Goal: Transaction & Acquisition: Purchase product/service

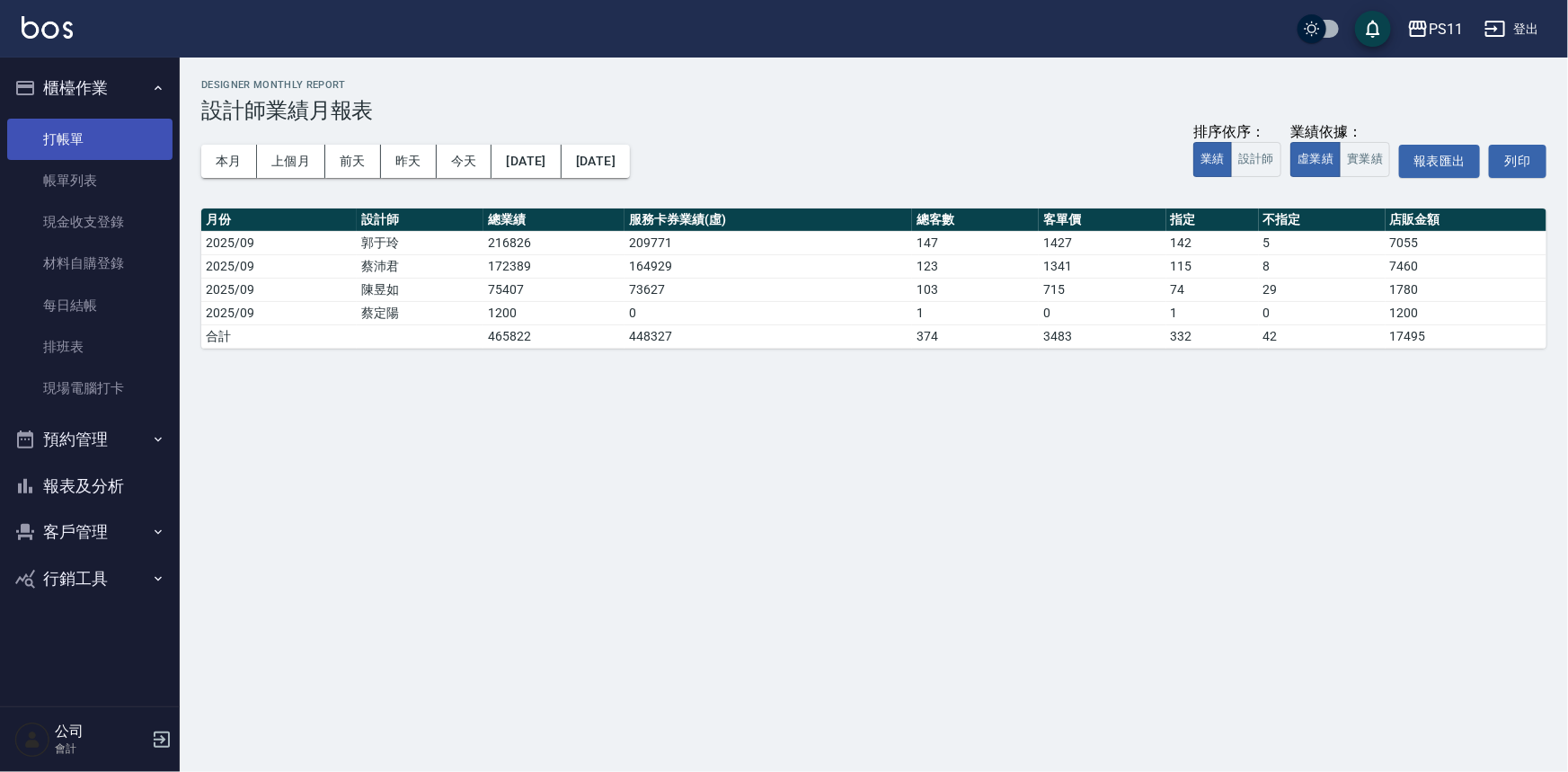
click at [110, 142] on link "打帳單" at bounding box center [89, 139] width 165 height 42
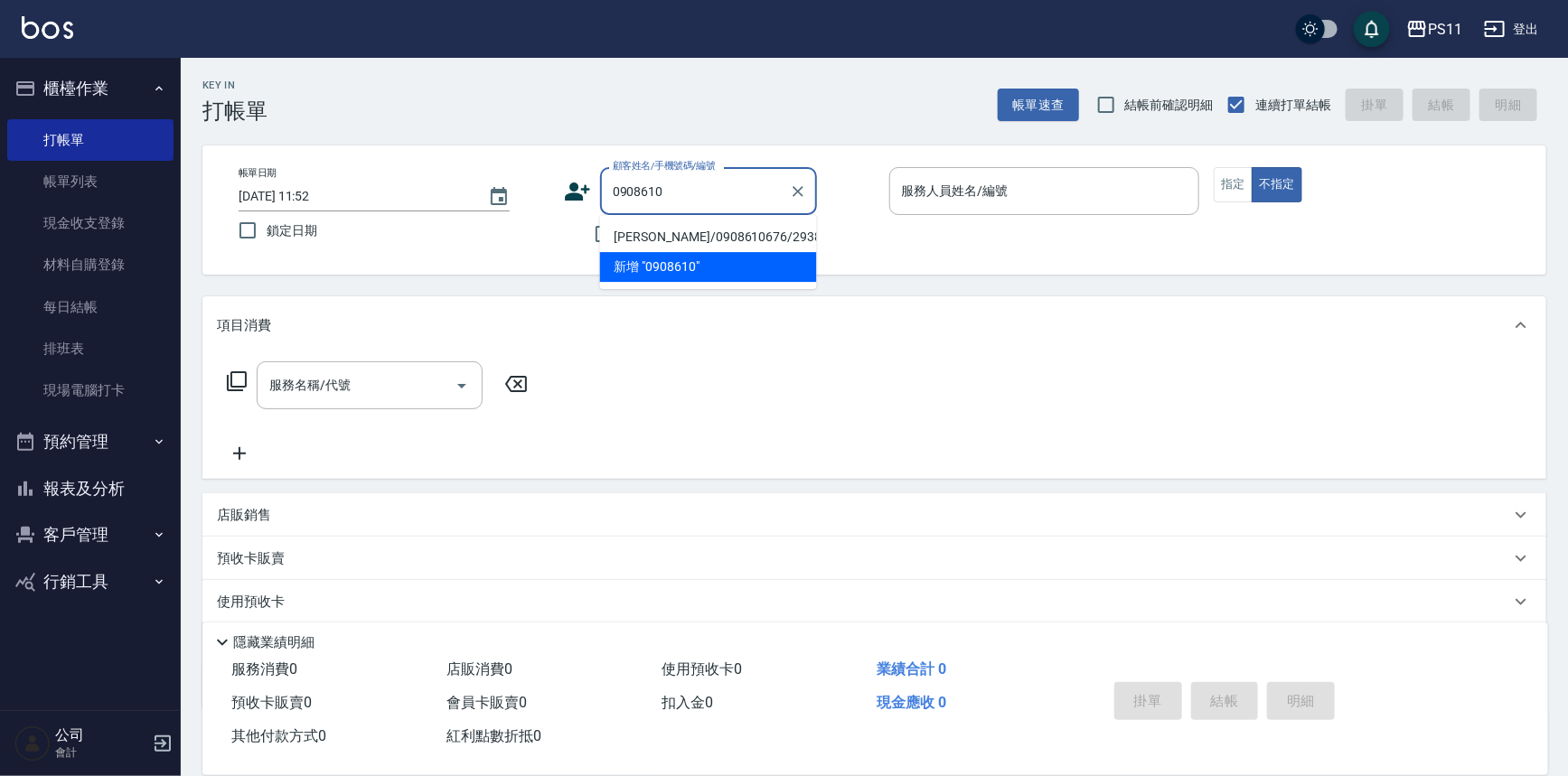
click at [775, 238] on li "[PERSON_NAME]/0908610676/2938" at bounding box center [708, 237] width 217 height 30
type input "[PERSON_NAME]/0908610676/2938"
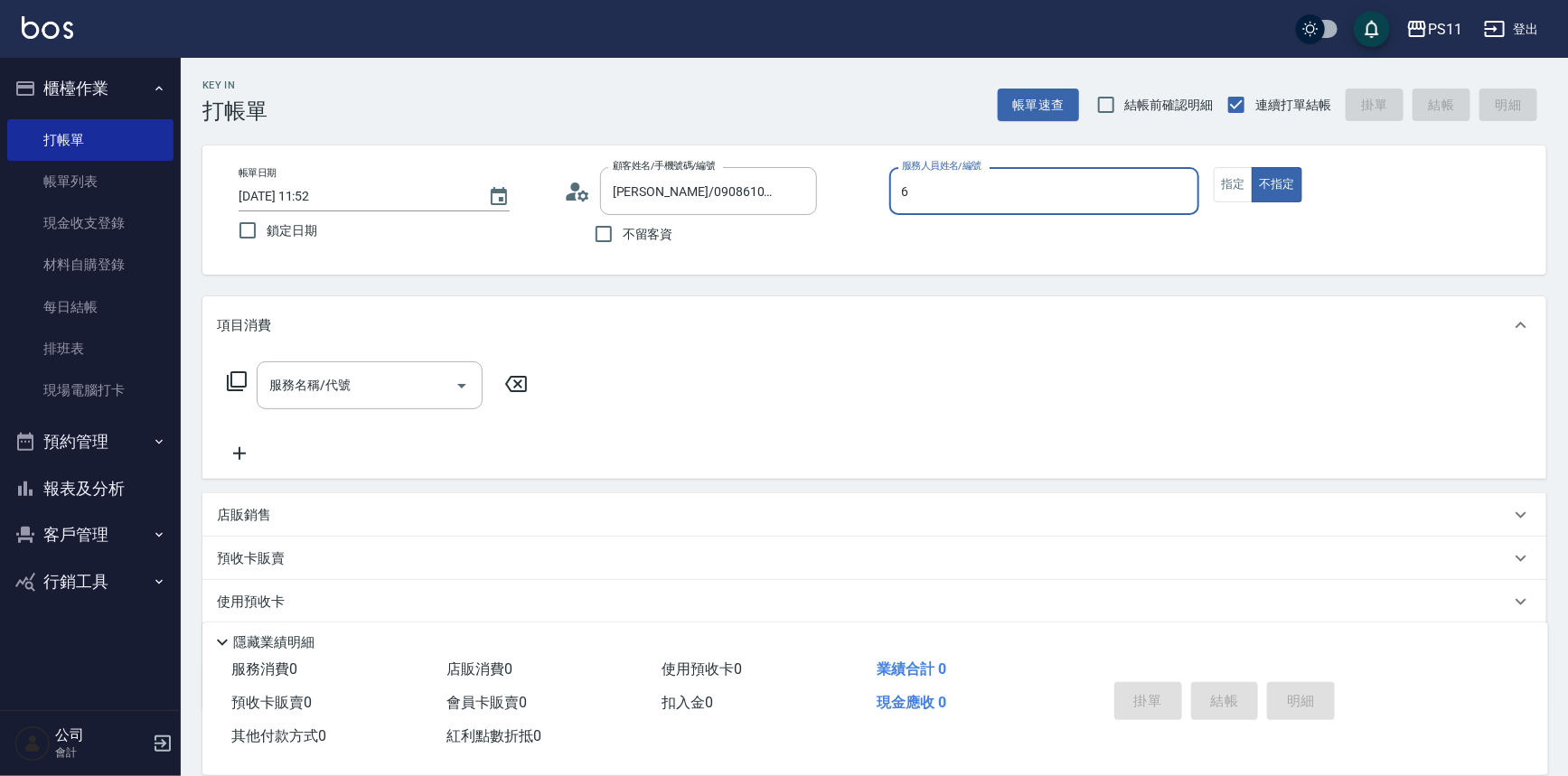
type input "[PERSON_NAME]6"
type button "false"
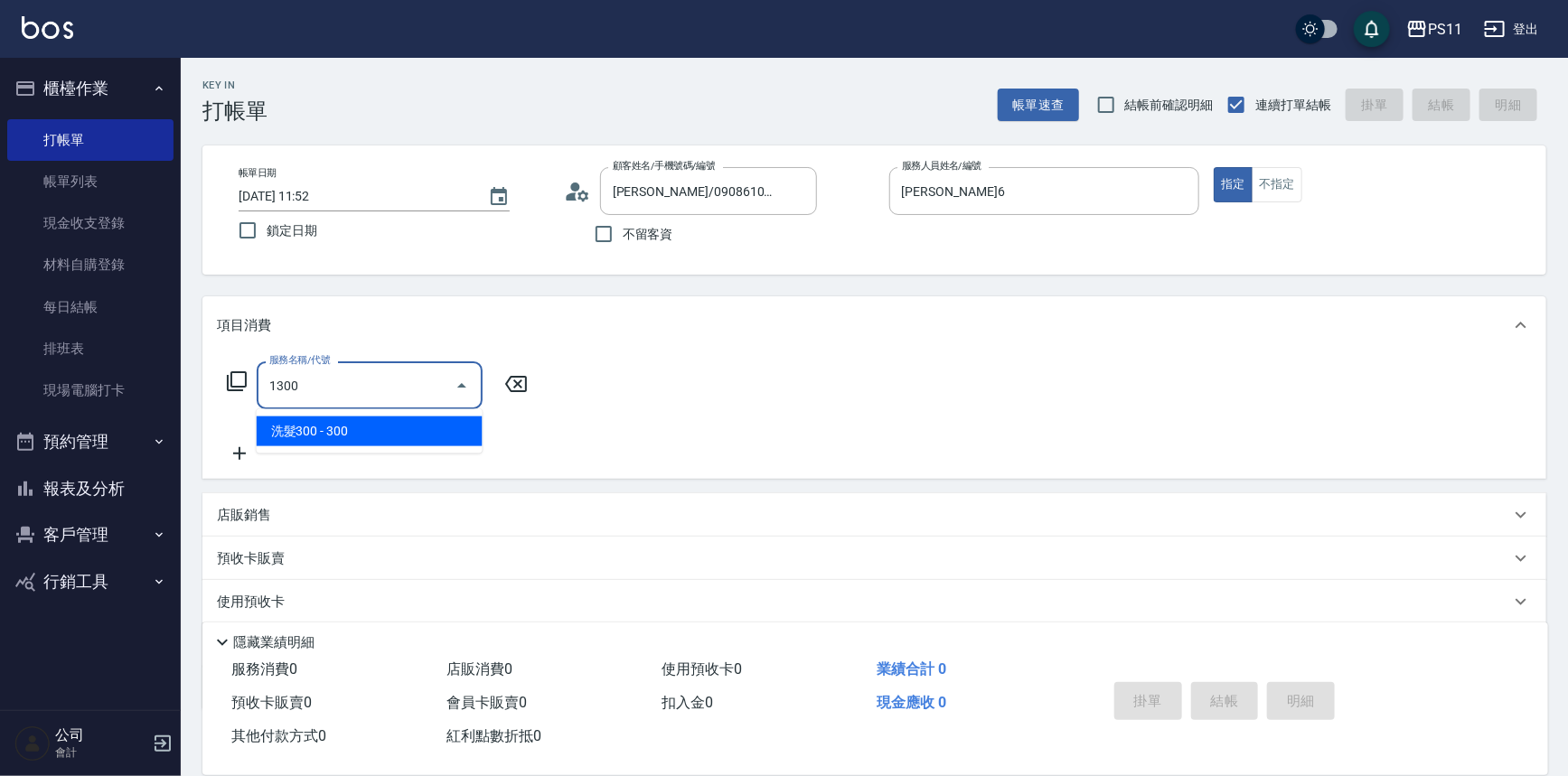
type input "洗髮300(1300)"
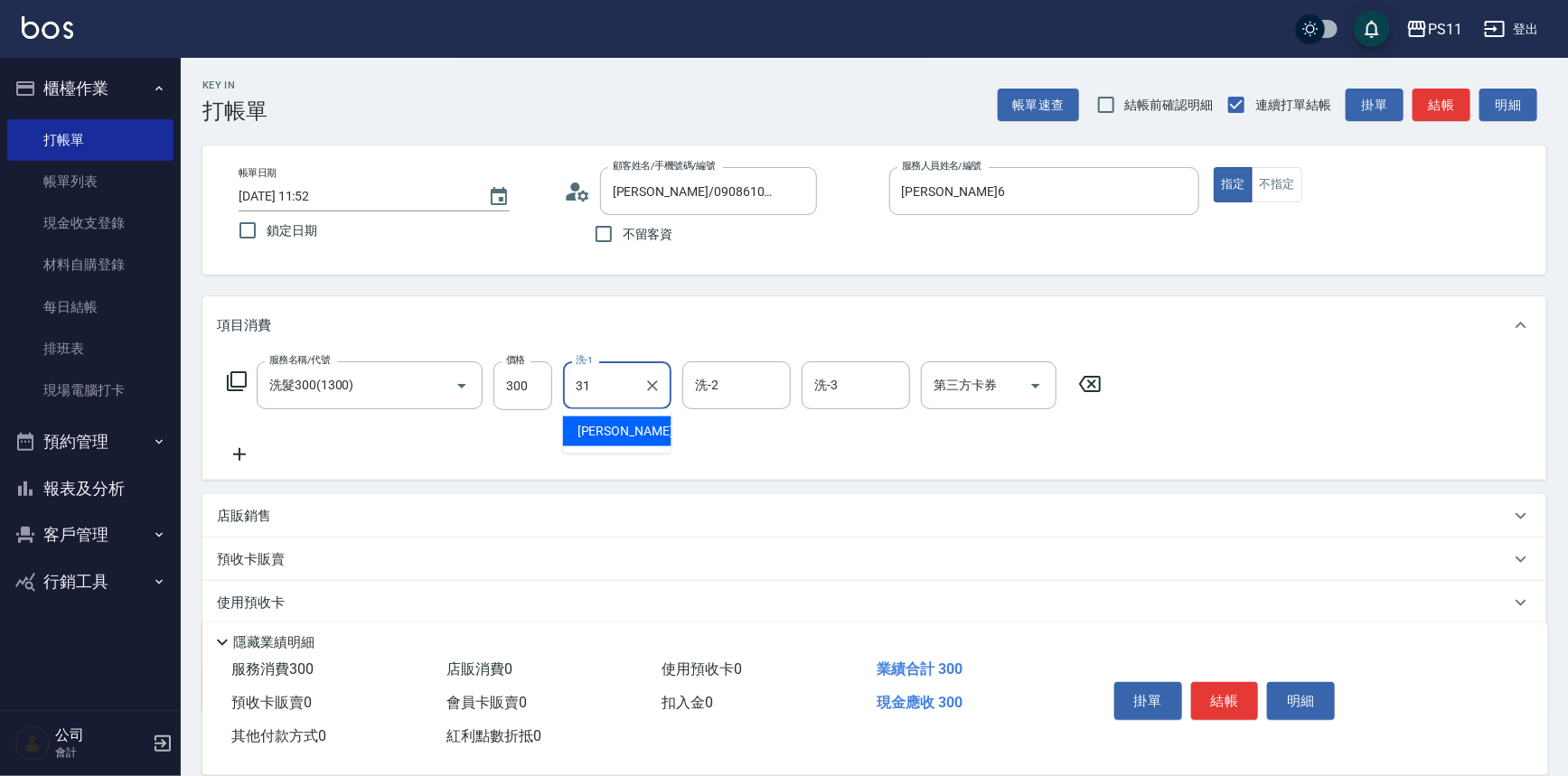
type input "[PERSON_NAME]-31"
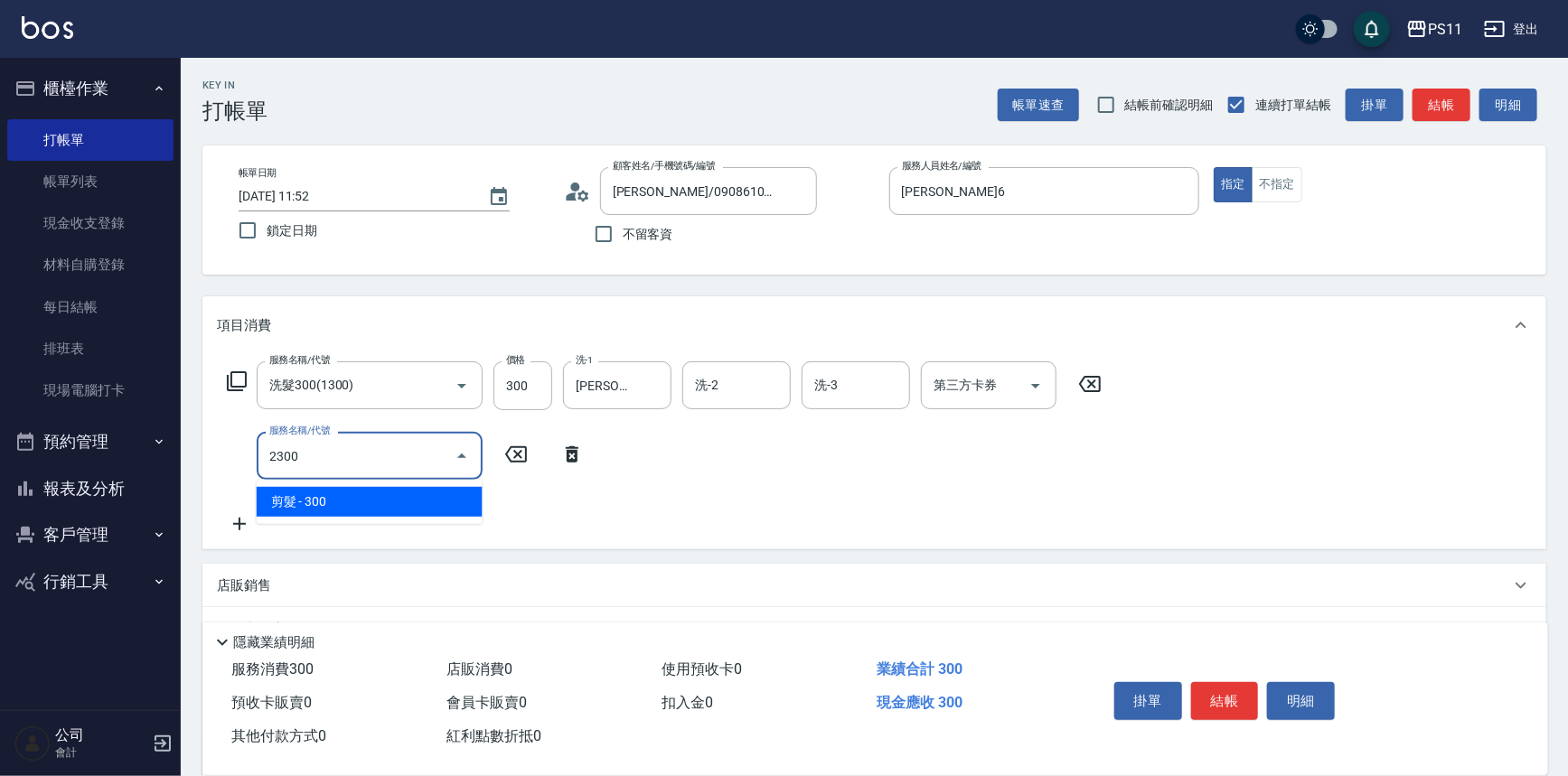
type input "剪髮(2300)"
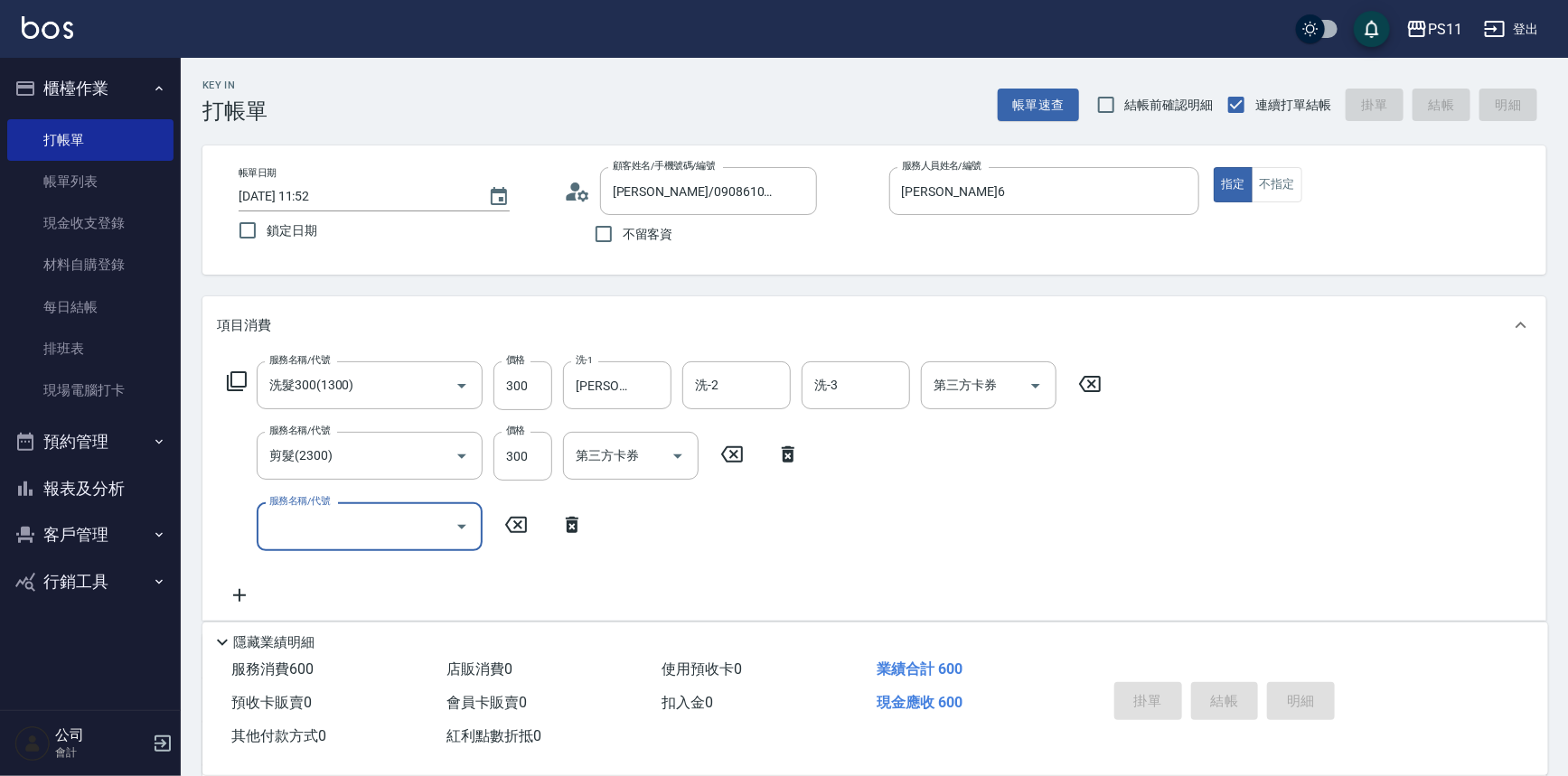
type input "[DATE] 12:00"
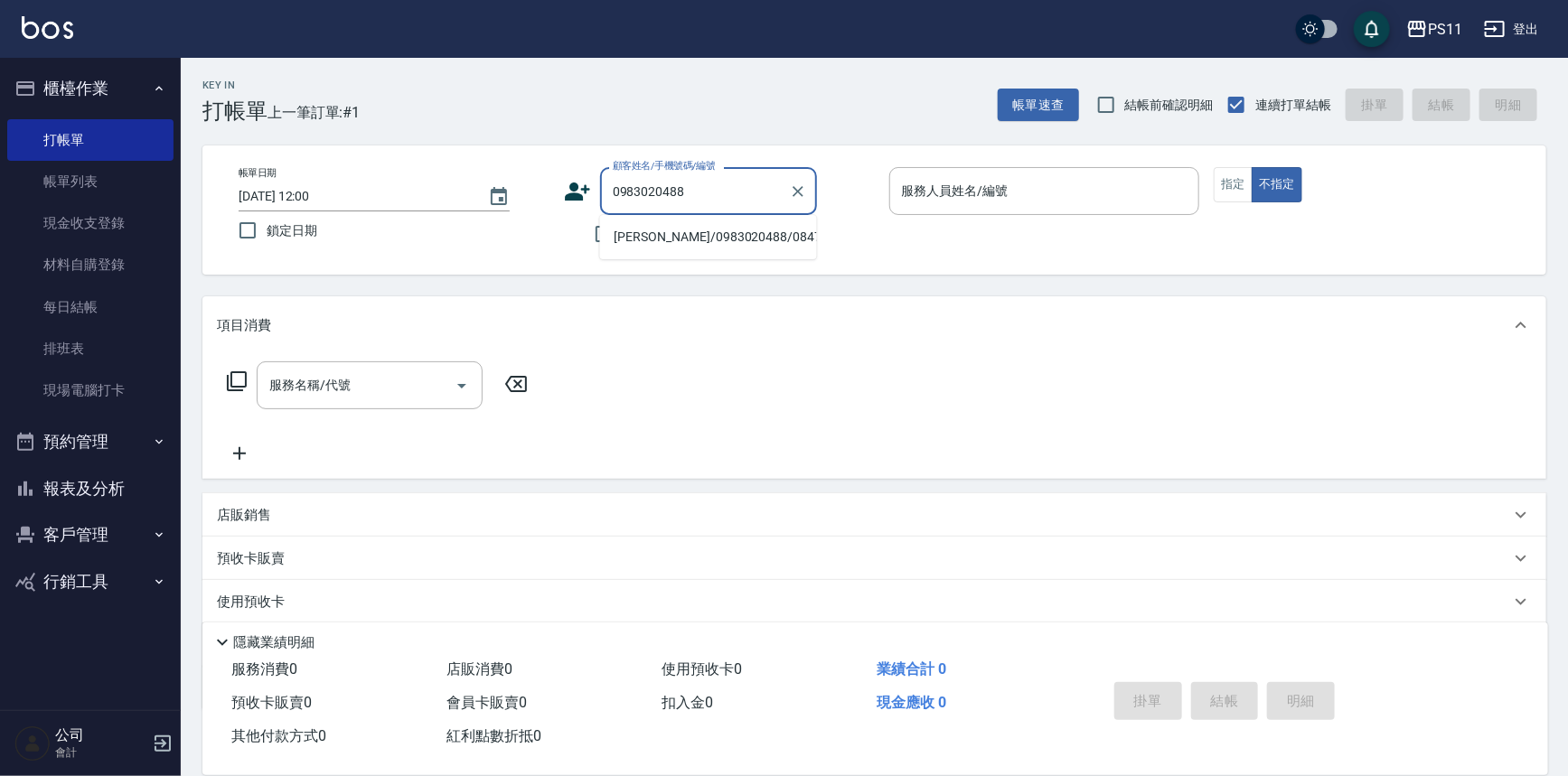
click at [744, 228] on li "[PERSON_NAME]/0983020488/0847" at bounding box center [708, 237] width 217 height 30
type input "[PERSON_NAME]/0983020488/0847"
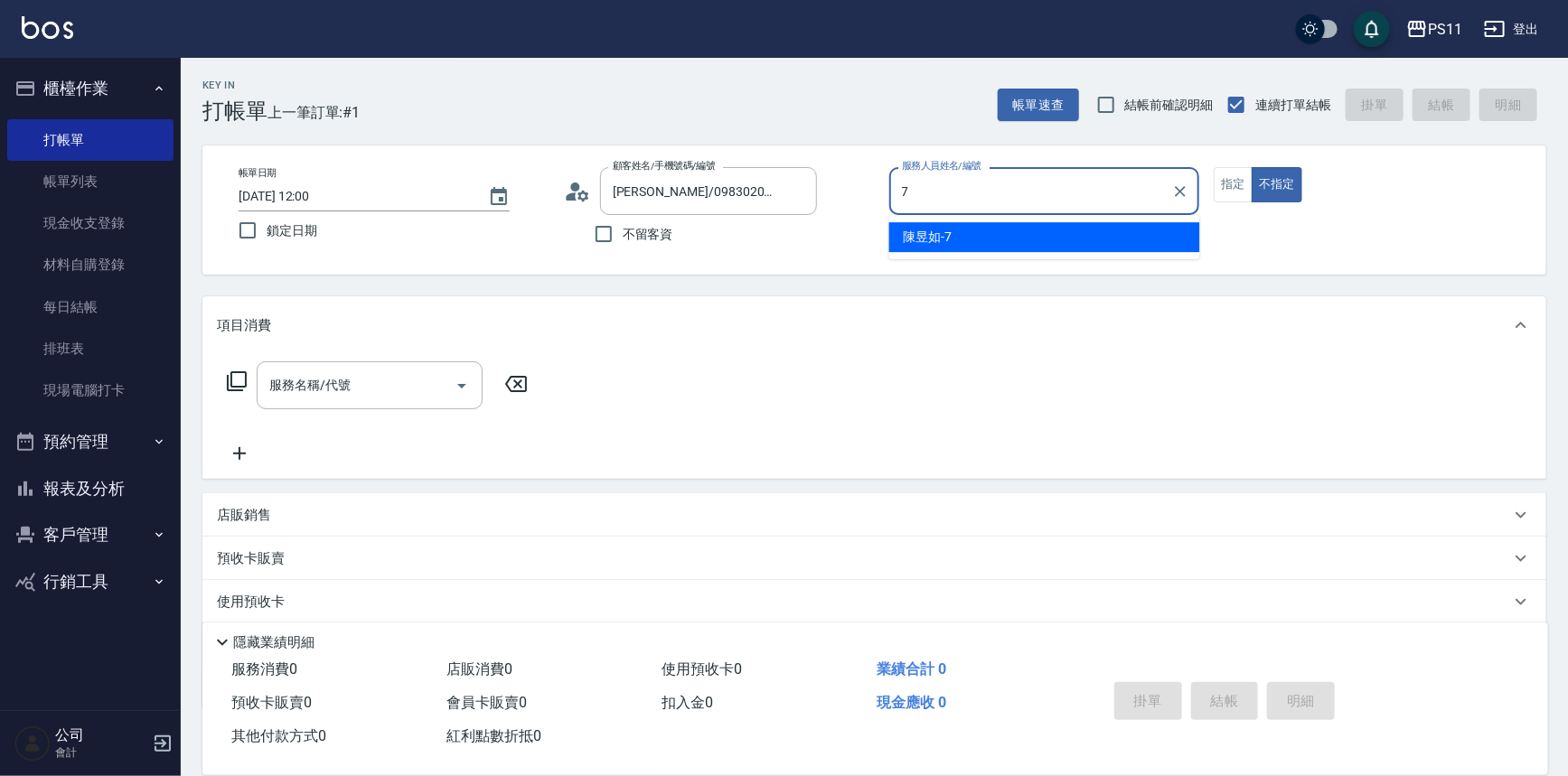
type input "陳昱如-7"
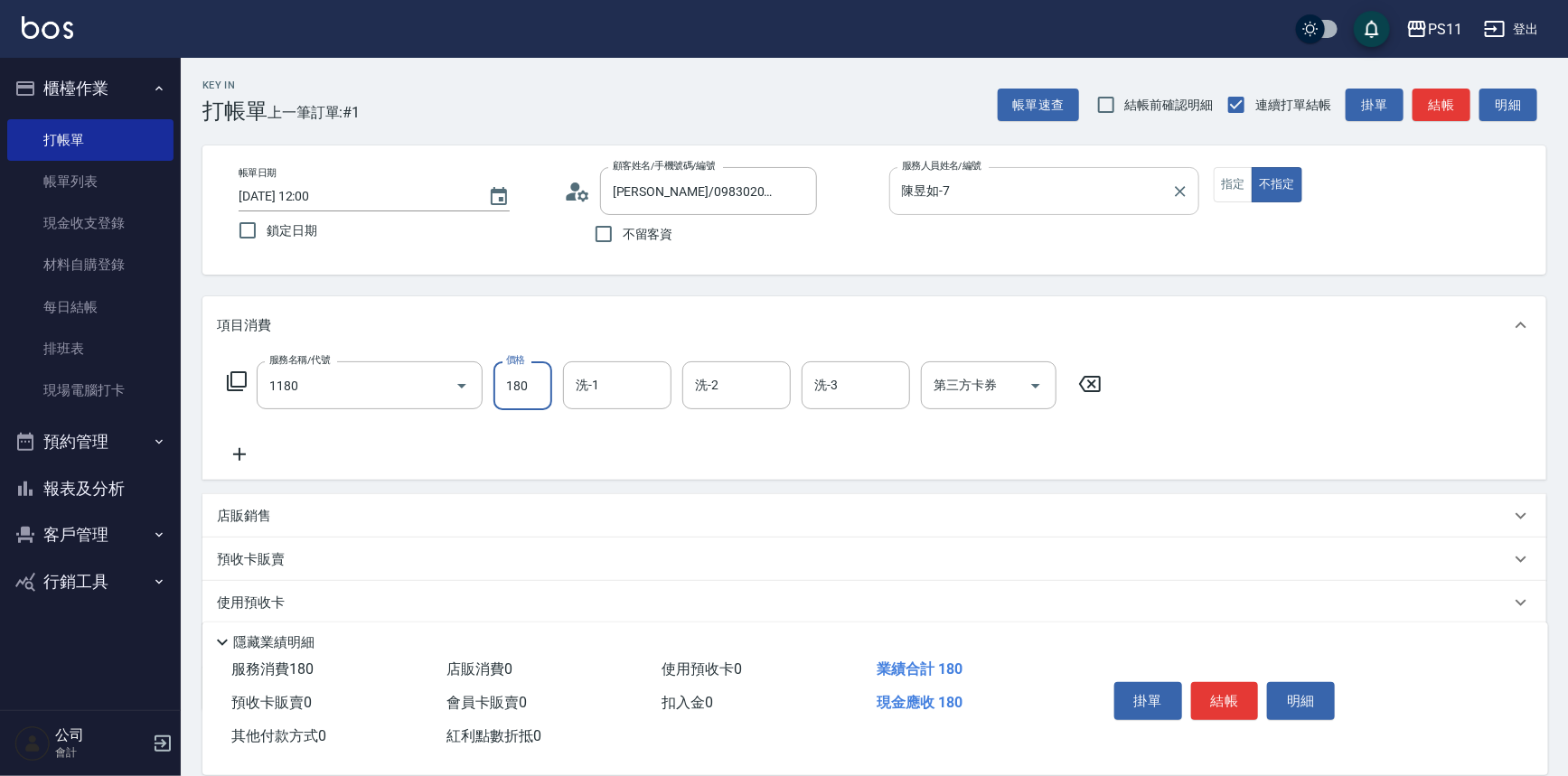
type input "洗髮(洗+剪不指定活動)(1180)"
type input "[PERSON_NAME]-20"
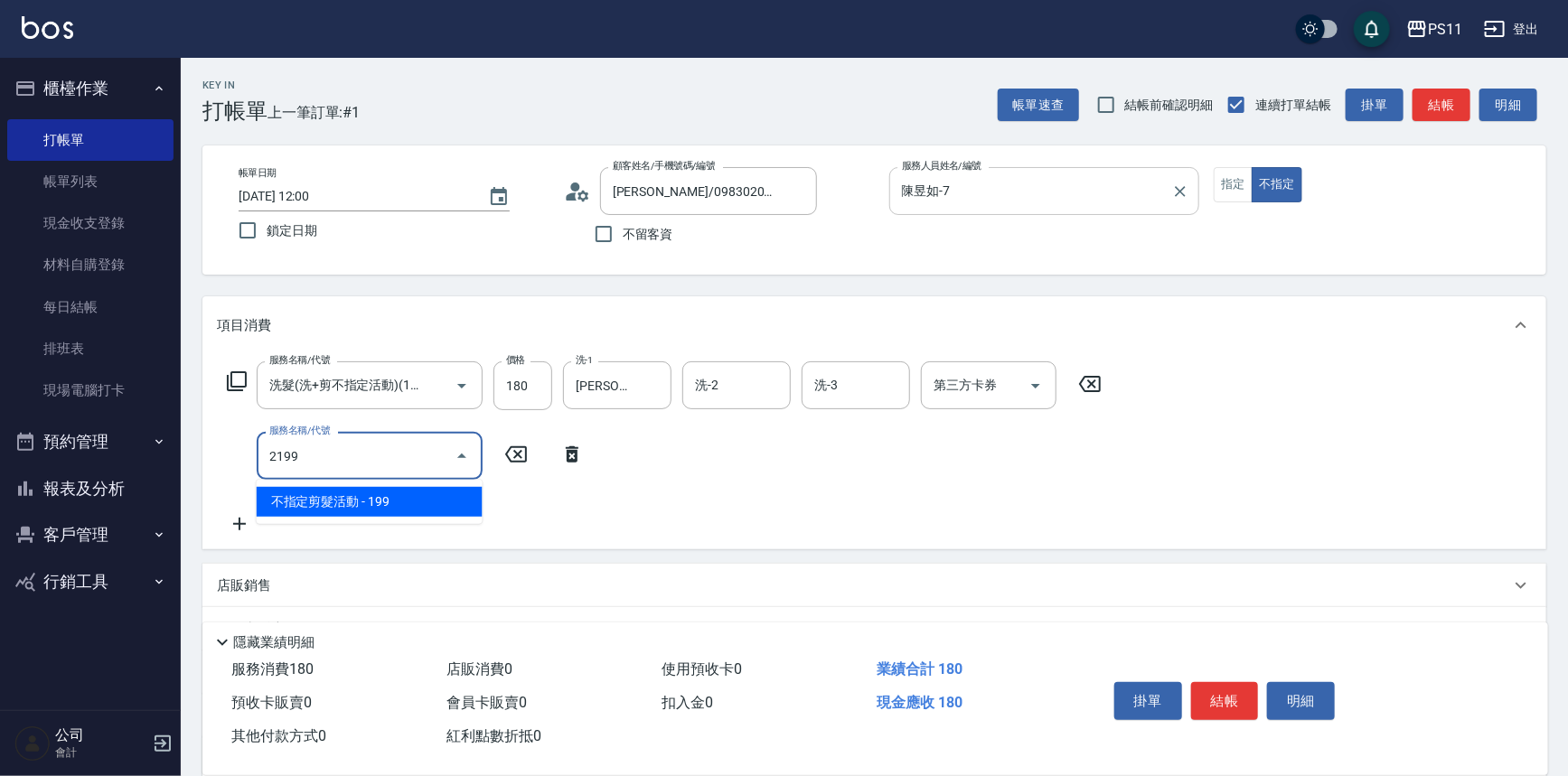
type input "不指定剪髮活動(2199)"
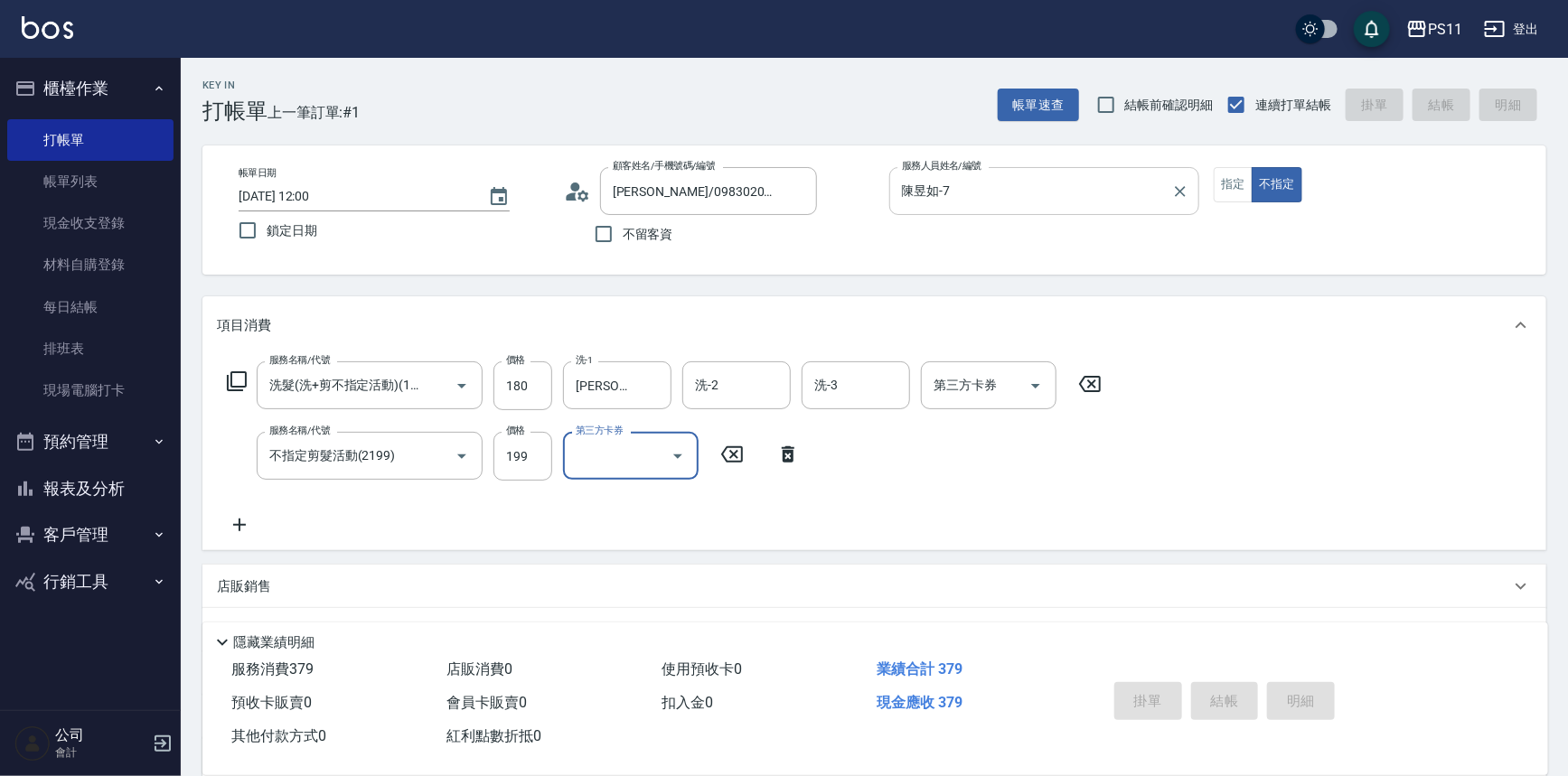
type input "[DATE] 12:06"
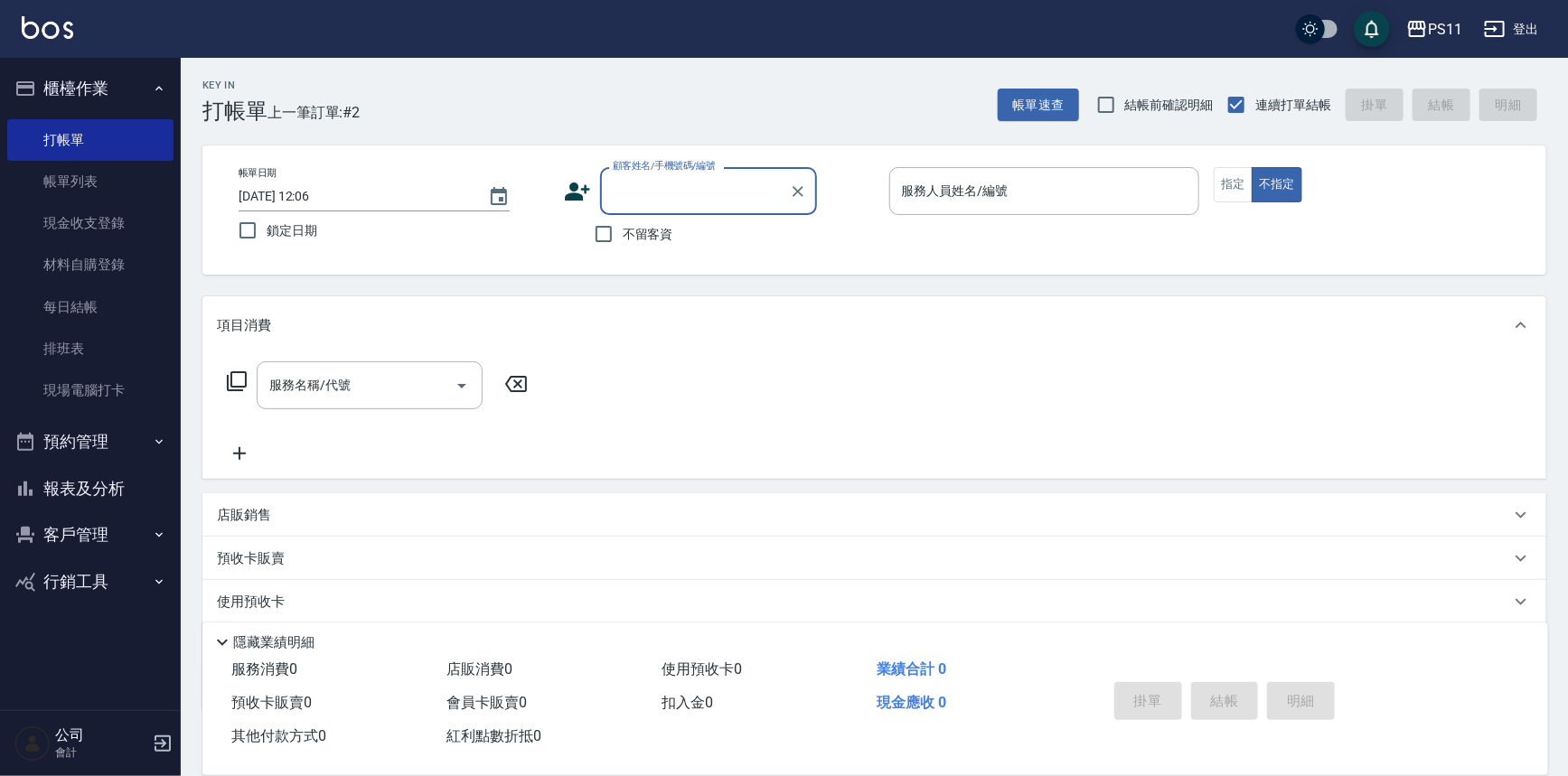
drag, startPoint x: 117, startPoint y: 540, endPoint x: 100, endPoint y: 543, distance: 17.3
click at [118, 538] on button "客戶管理" at bounding box center [89, 535] width 166 height 47
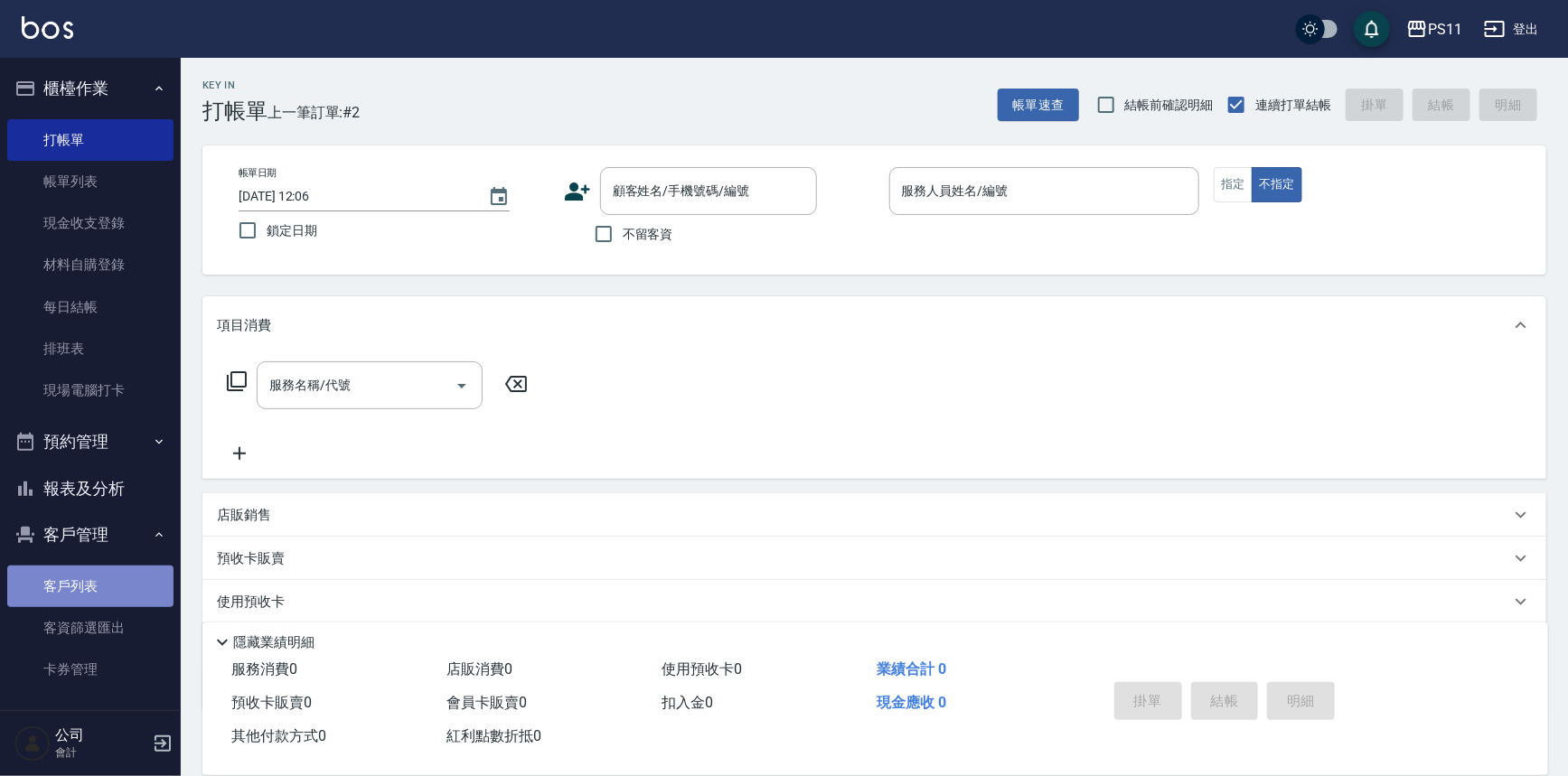
click at [129, 588] on link "客戶列表" at bounding box center [89, 586] width 166 height 42
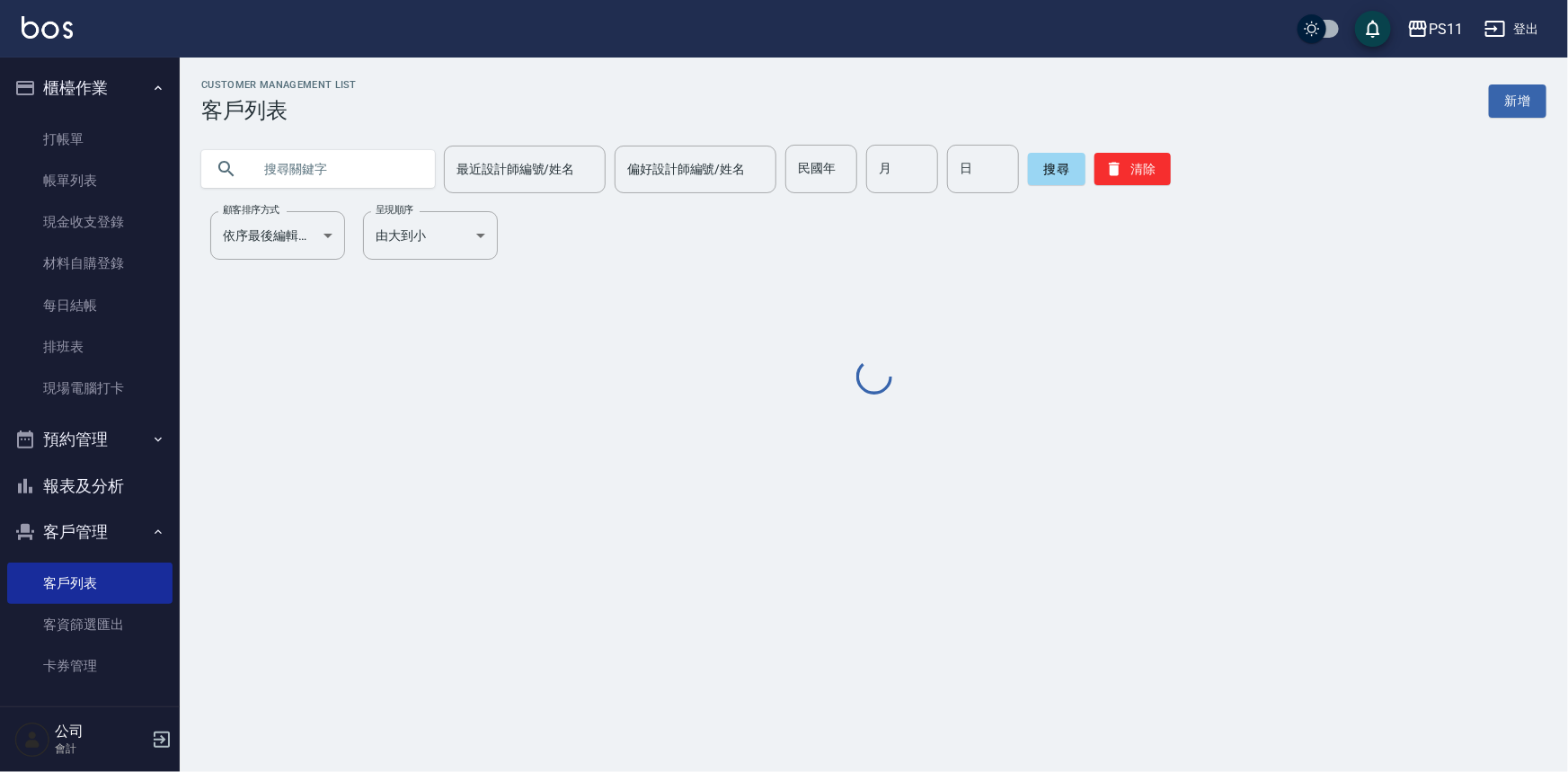
click at [385, 184] on input "text" at bounding box center [336, 168] width 169 height 48
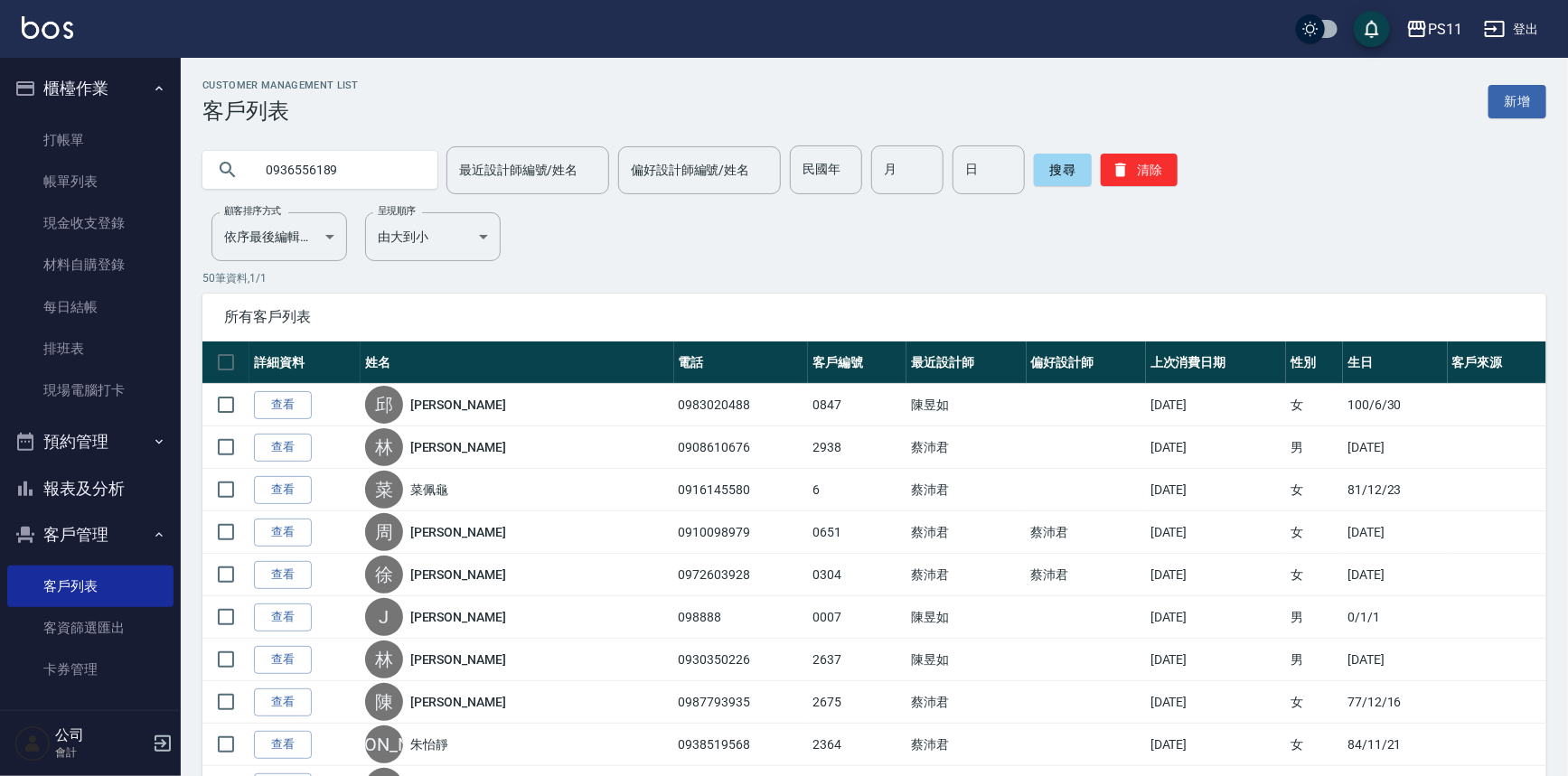
type input "0936556189"
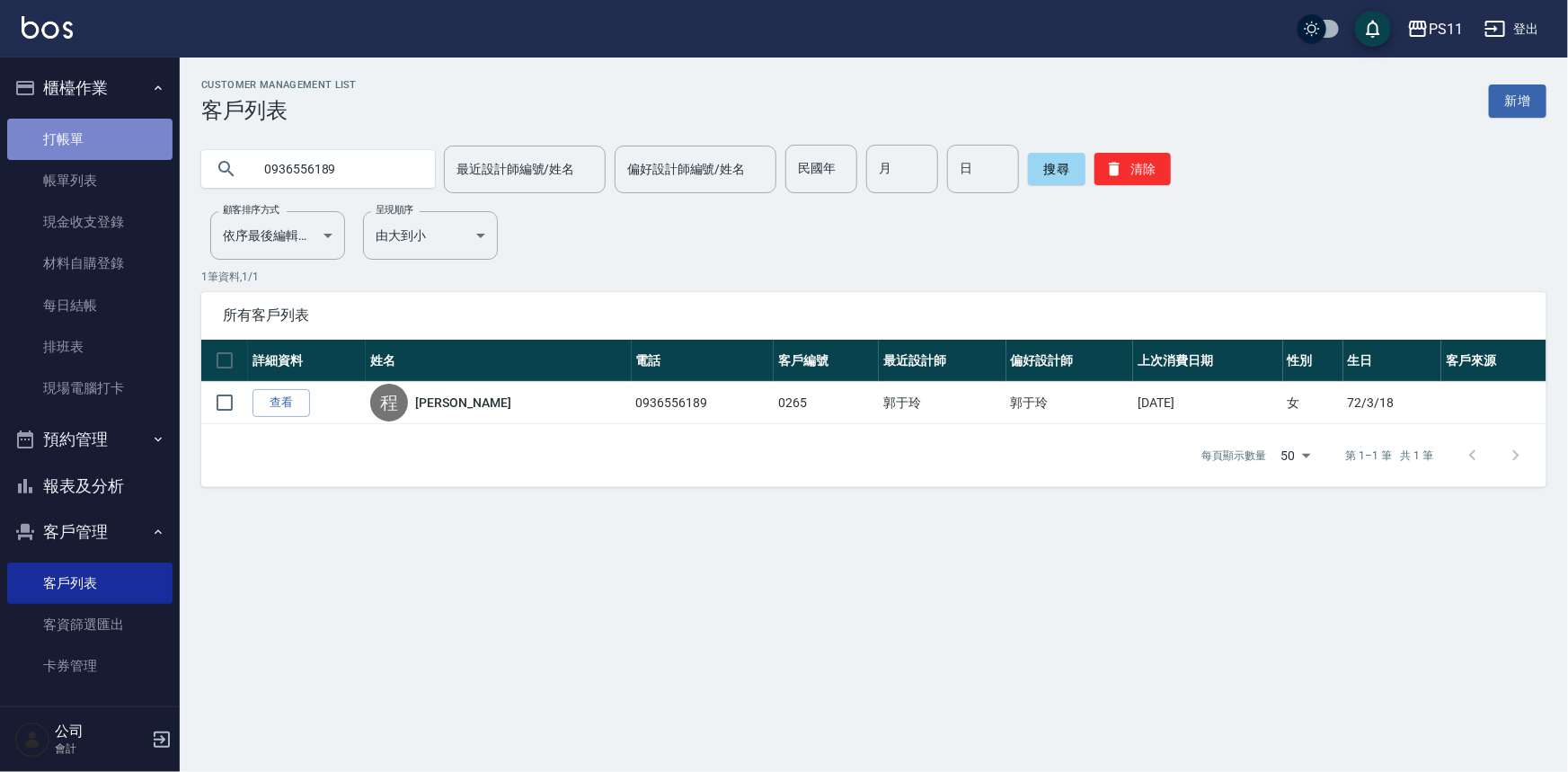
click at [108, 134] on link "打帳單" at bounding box center [89, 139] width 165 height 42
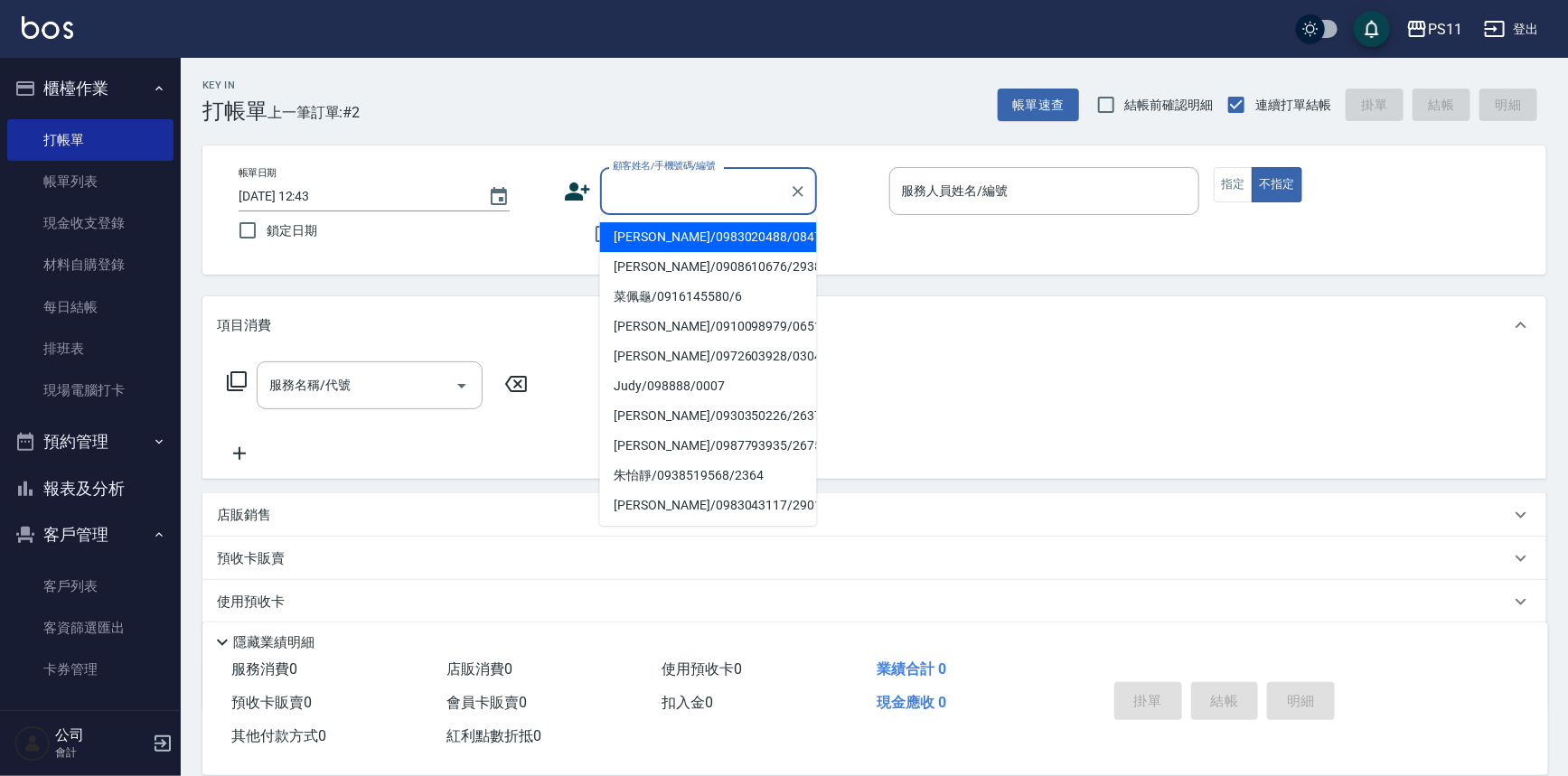
click at [696, 196] on input "顧客姓名/手機號碼/編號" at bounding box center [695, 191] width 174 height 32
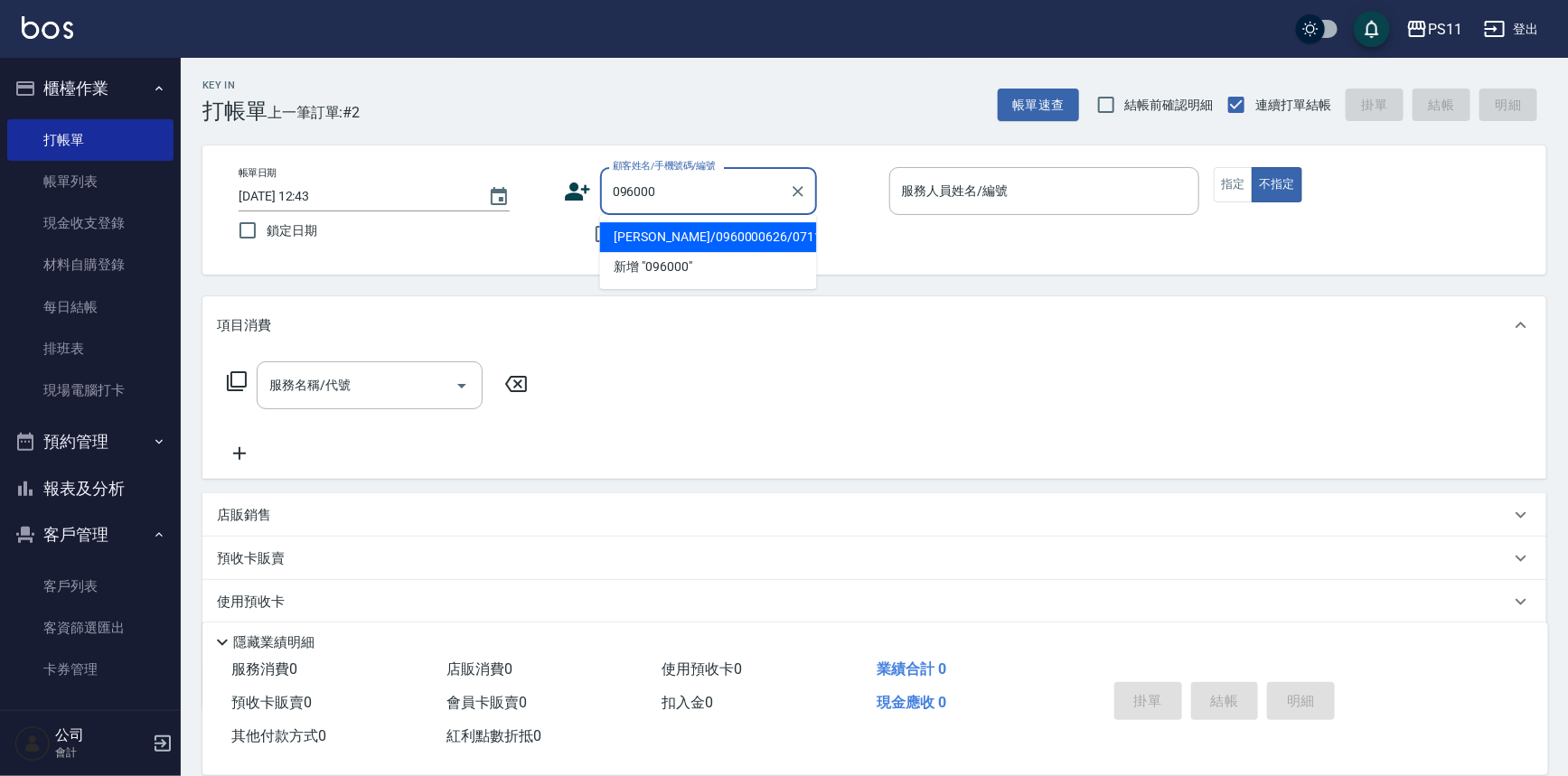
click at [699, 232] on li "[PERSON_NAME]/0960000626/0711" at bounding box center [708, 237] width 217 height 30
type input "[PERSON_NAME]/0960000626/0711"
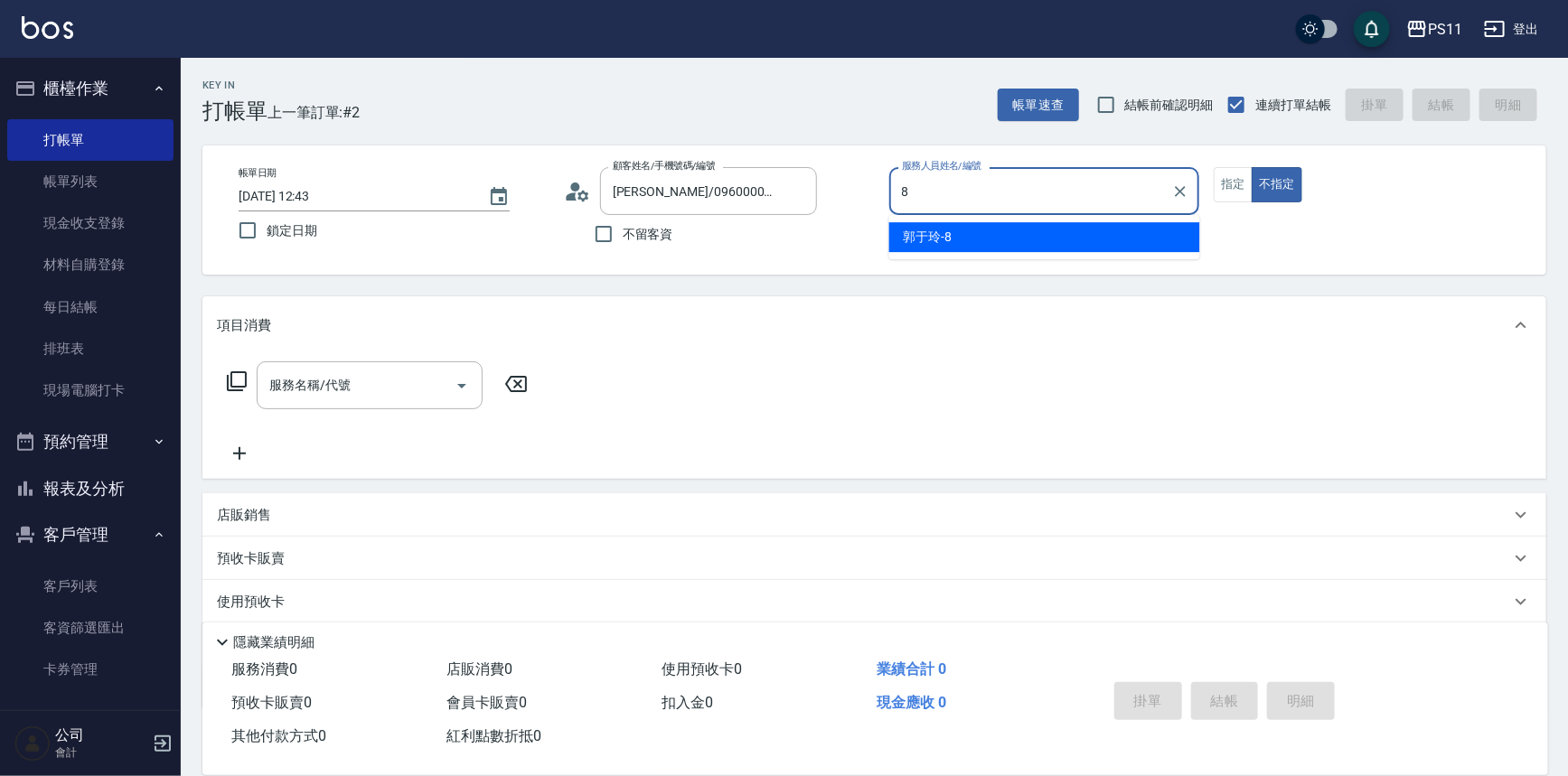
type input "郭于玲-8"
type button "false"
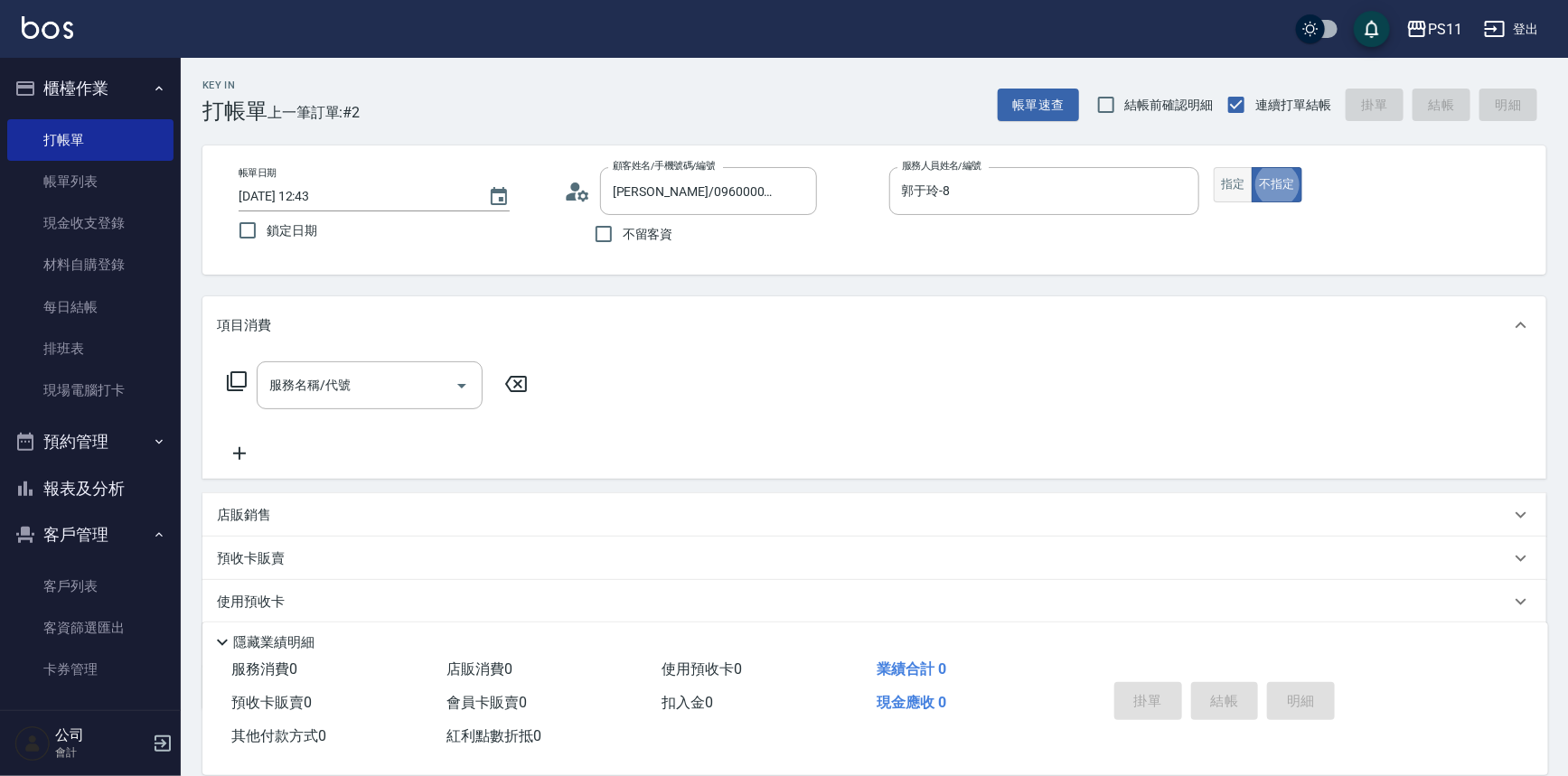
click at [1234, 190] on button "指定" at bounding box center [1233, 184] width 39 height 35
click at [236, 380] on icon at bounding box center [236, 382] width 22 height 22
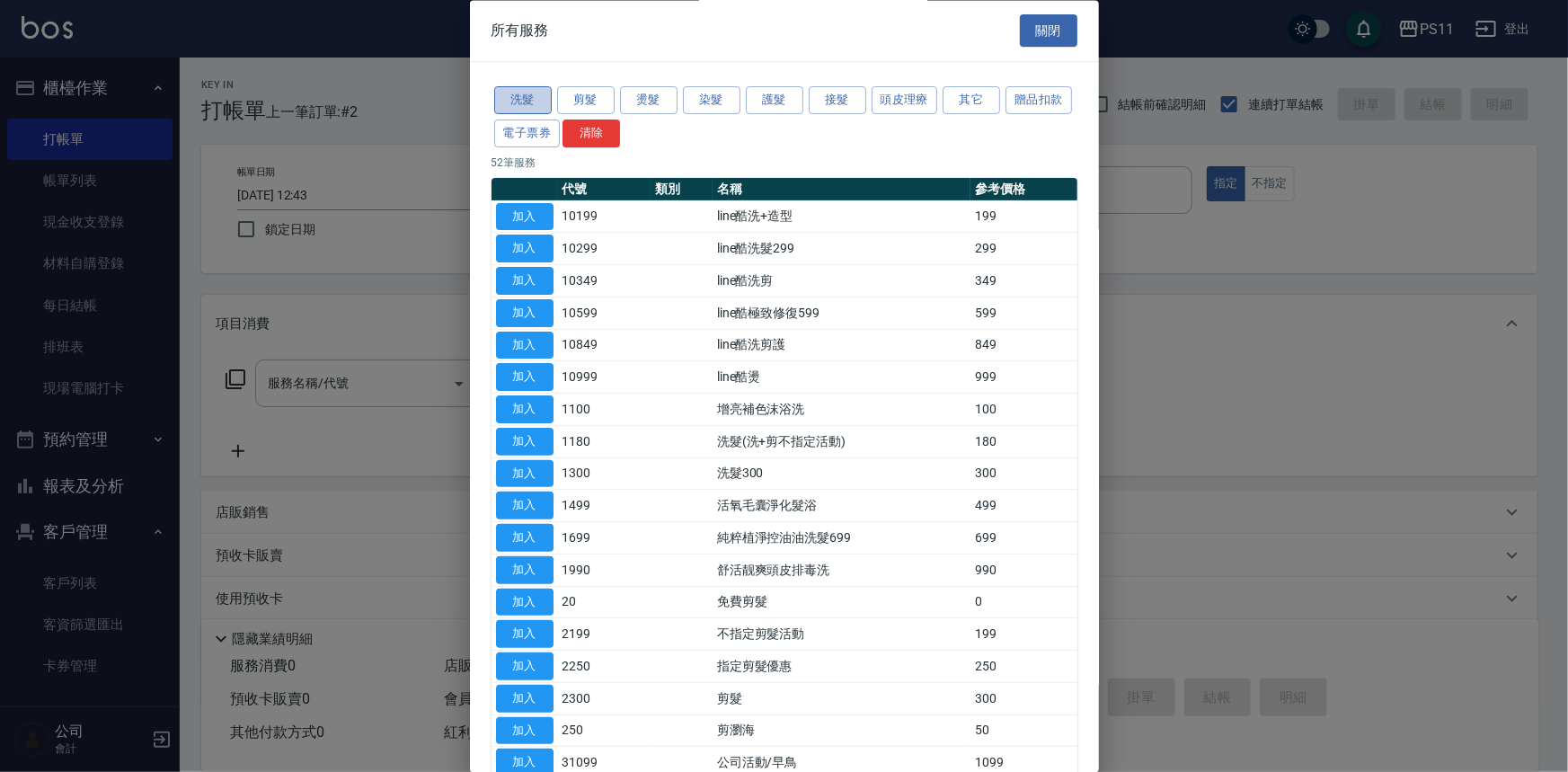
click at [548, 99] on button "洗髮" at bounding box center [523, 101] width 57 height 28
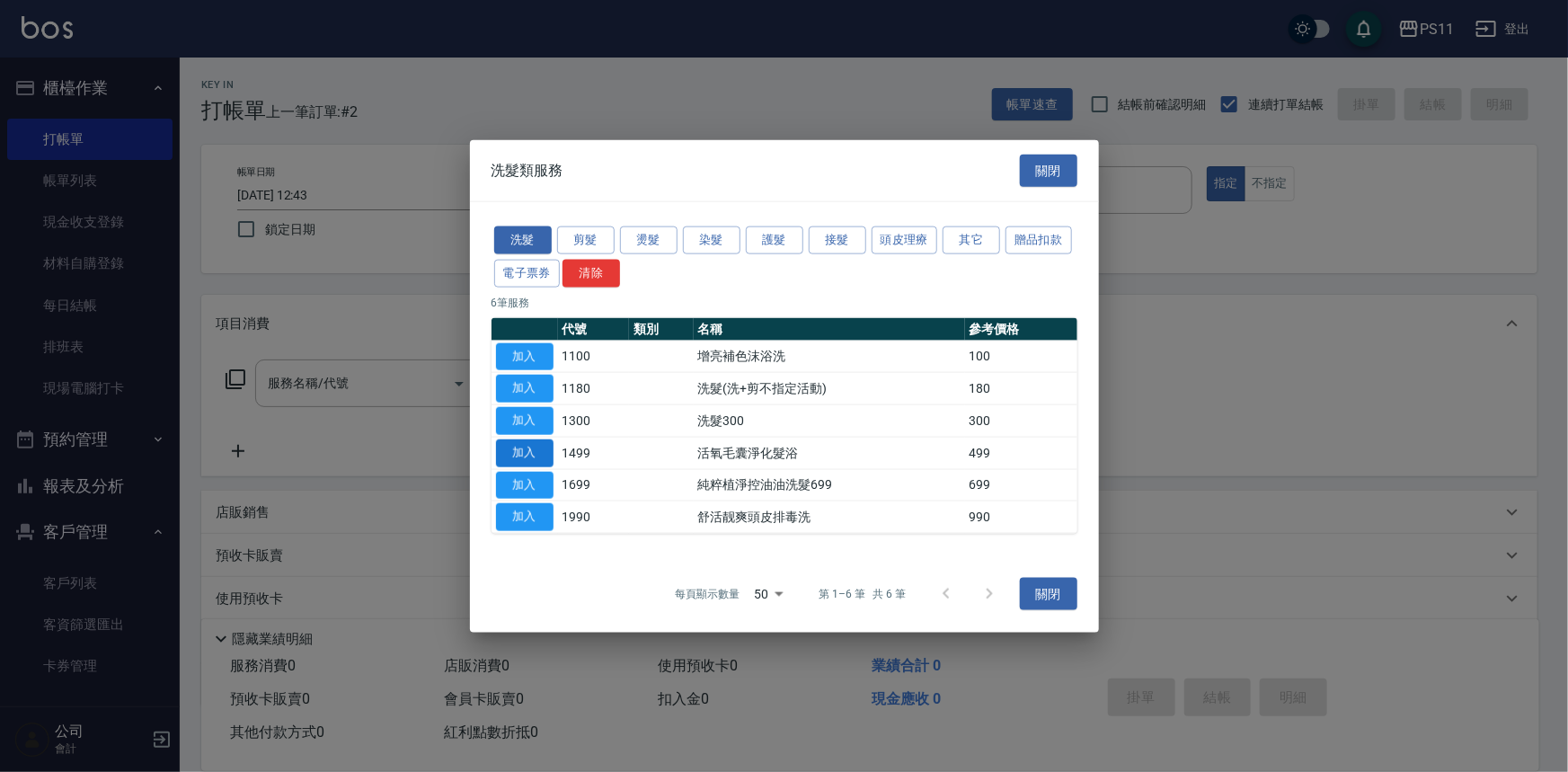
click at [526, 451] on button "加入" at bounding box center [525, 453] width 57 height 28
type input "活氧毛囊淨化髮浴(1499)"
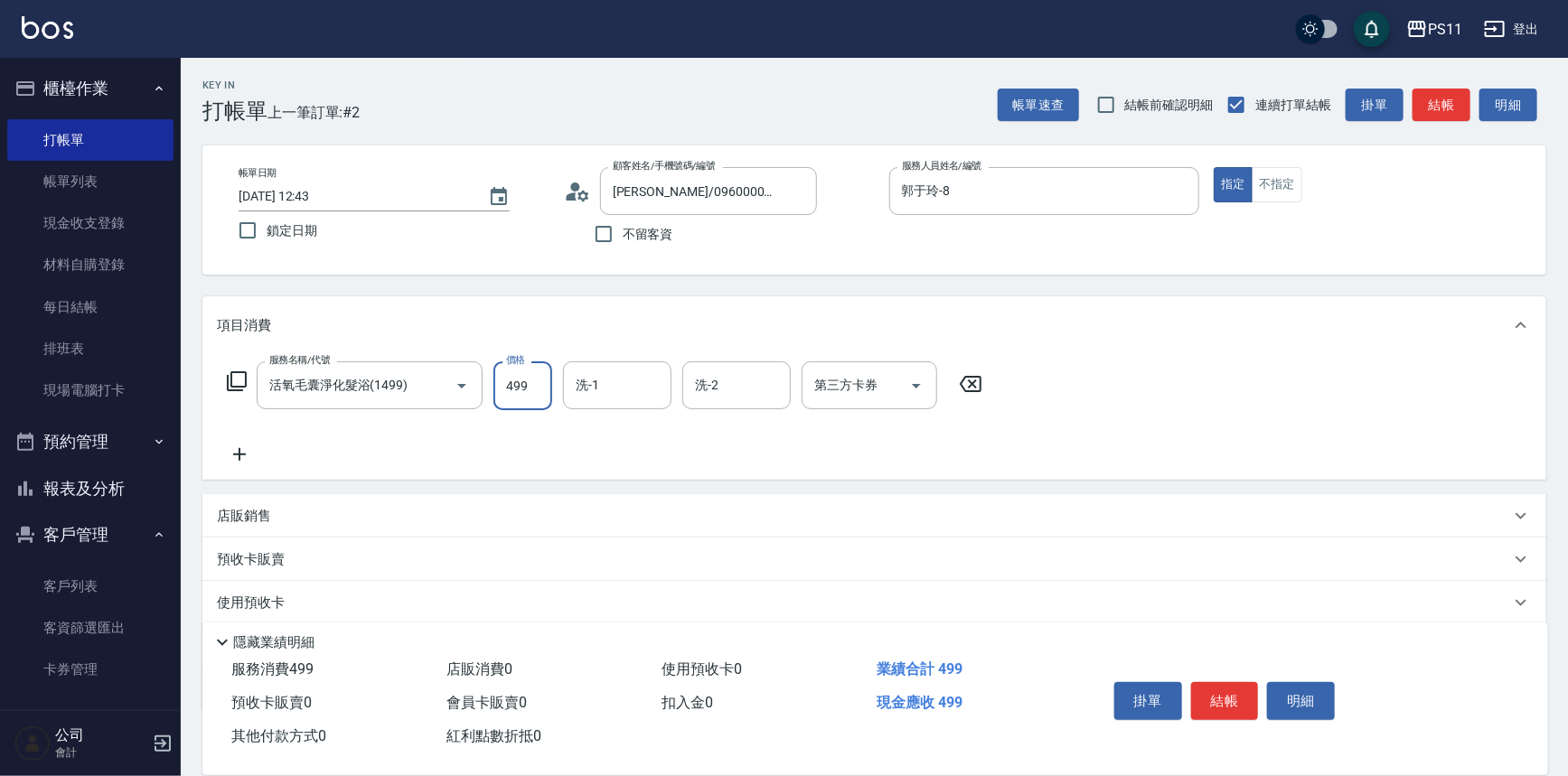
click at [536, 388] on input "499" at bounding box center [523, 386] width 59 height 49
type input "379"
type input "[PERSON_NAME]-20"
click at [235, 454] on icon at bounding box center [239, 454] width 13 height 13
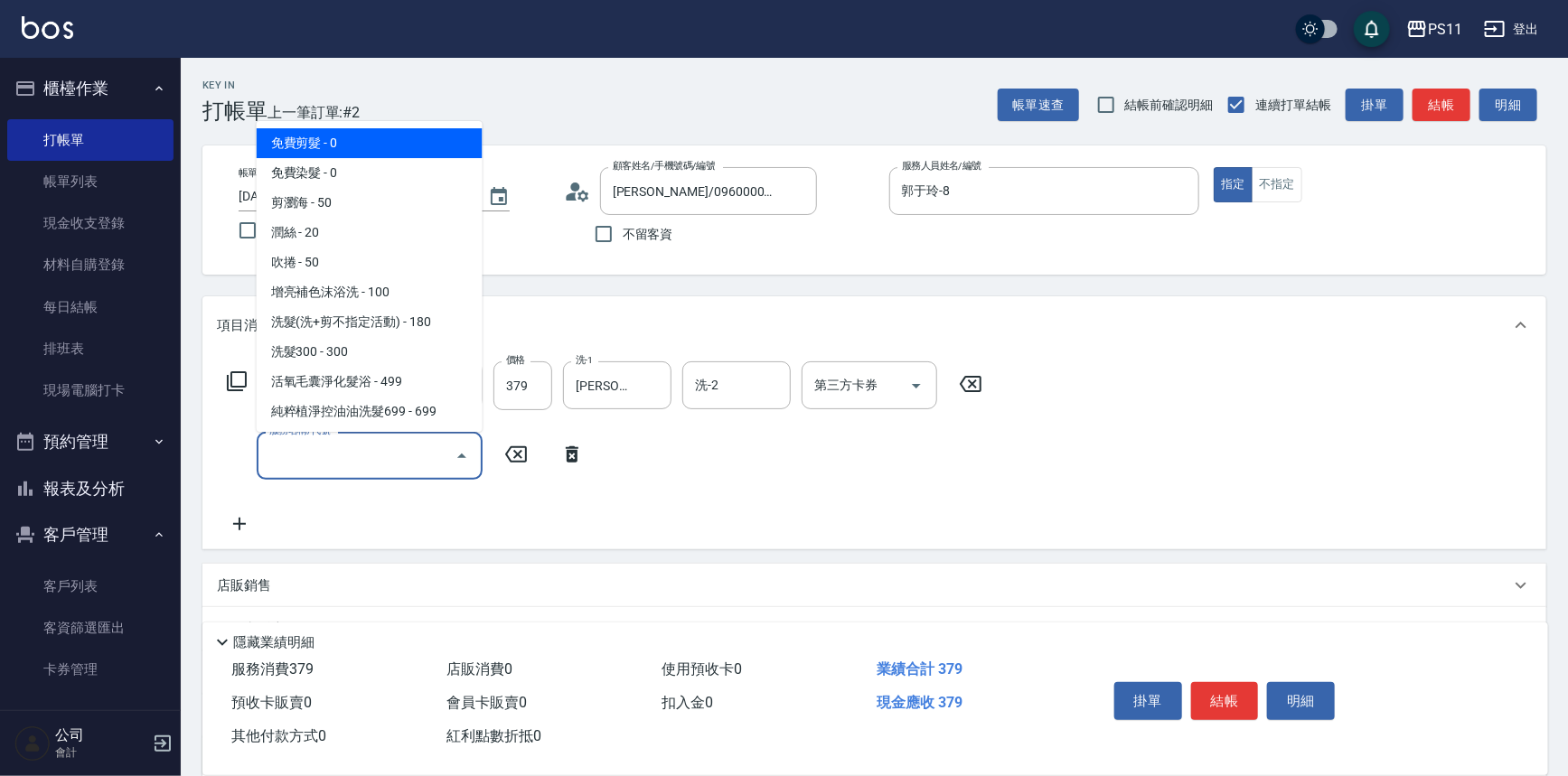
click at [315, 452] on input "服務名稱/代號" at bounding box center [357, 456] width 183 height 32
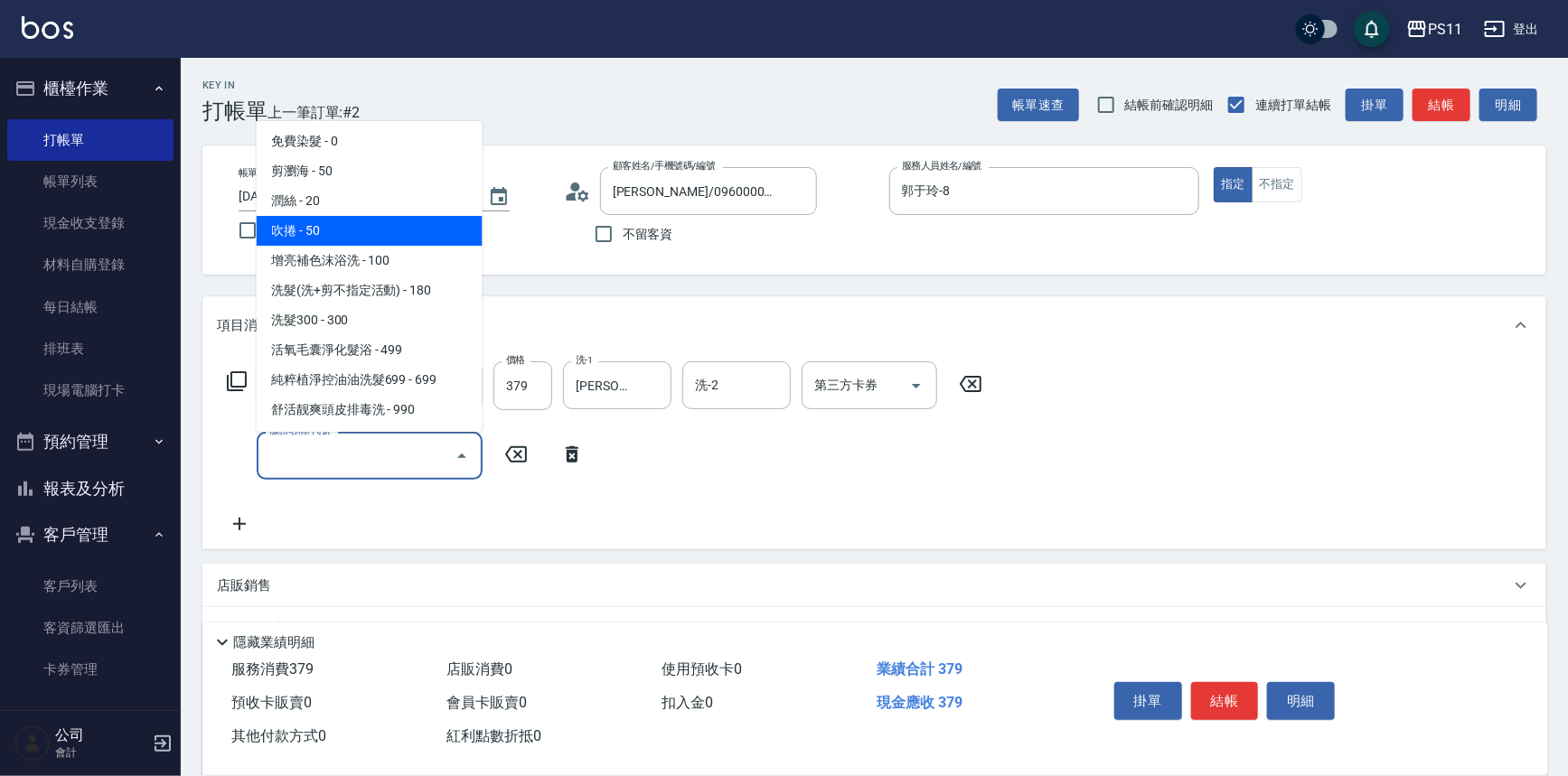
scroll to position [81, 0]
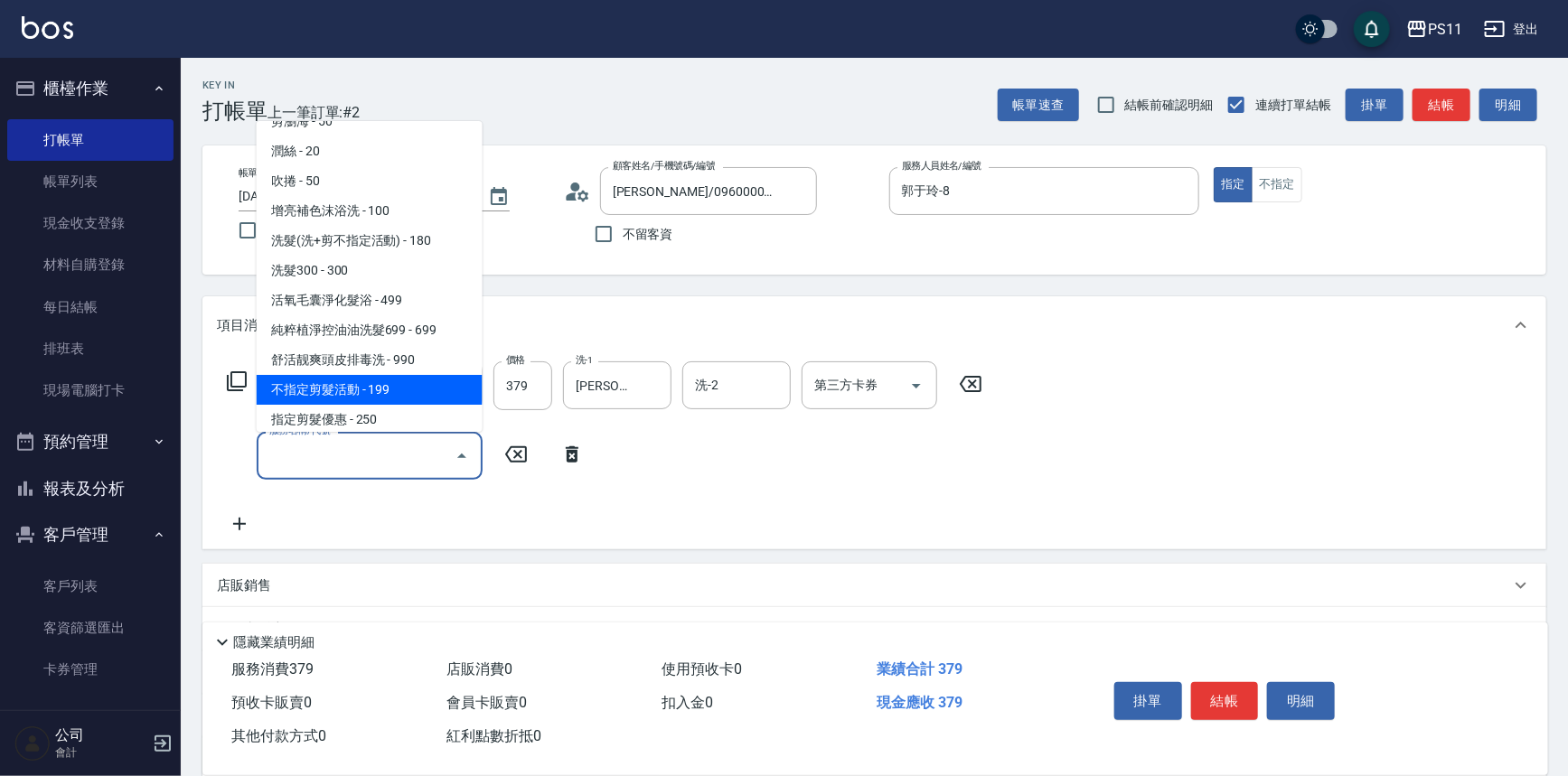
click at [410, 388] on span "不指定剪髮活動 - 199" at bounding box center [369, 390] width 226 height 30
type input "不指定剪髮活動(2199)"
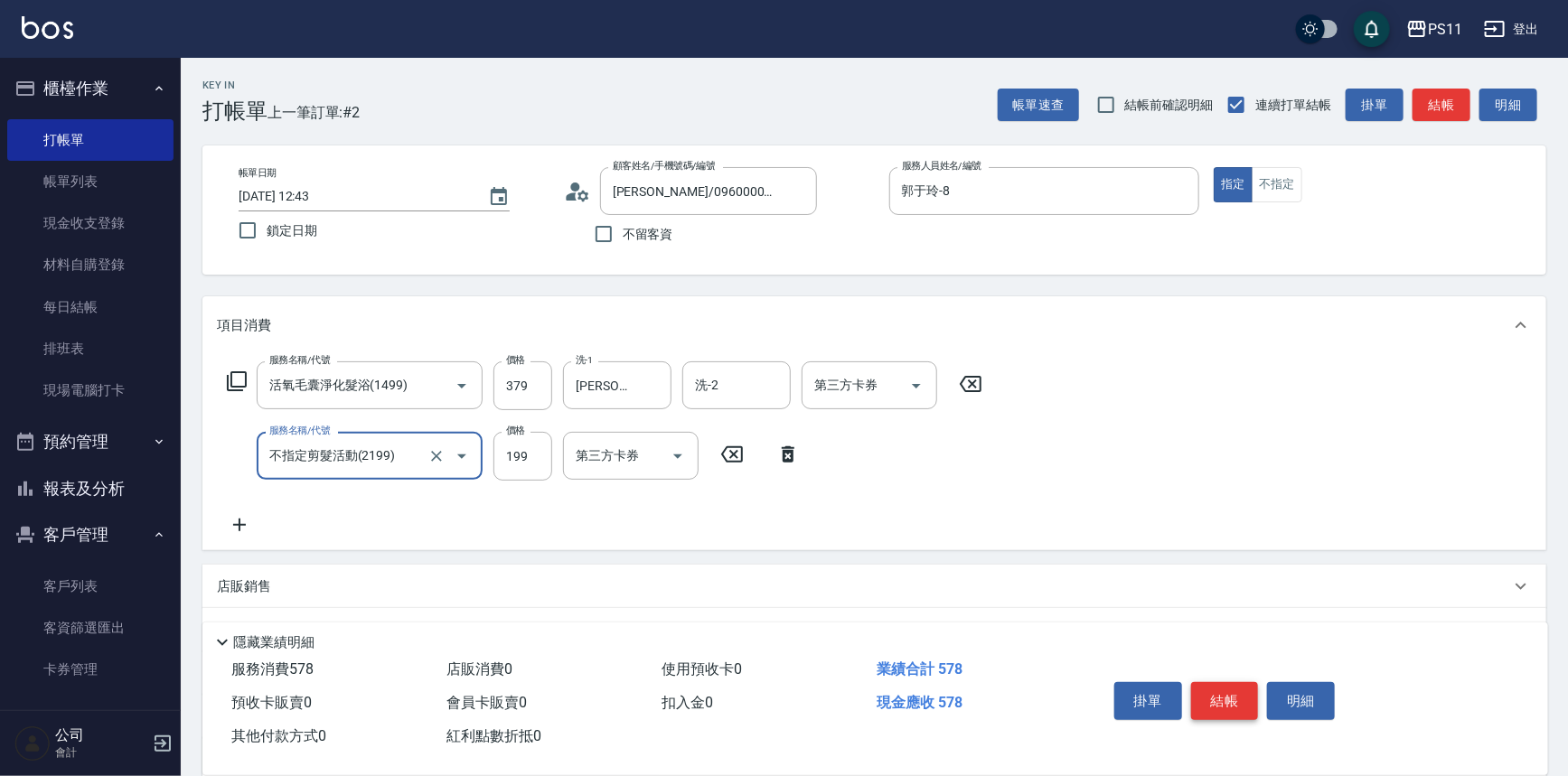
click at [1219, 704] on button "結帳" at bounding box center [1225, 701] width 68 height 38
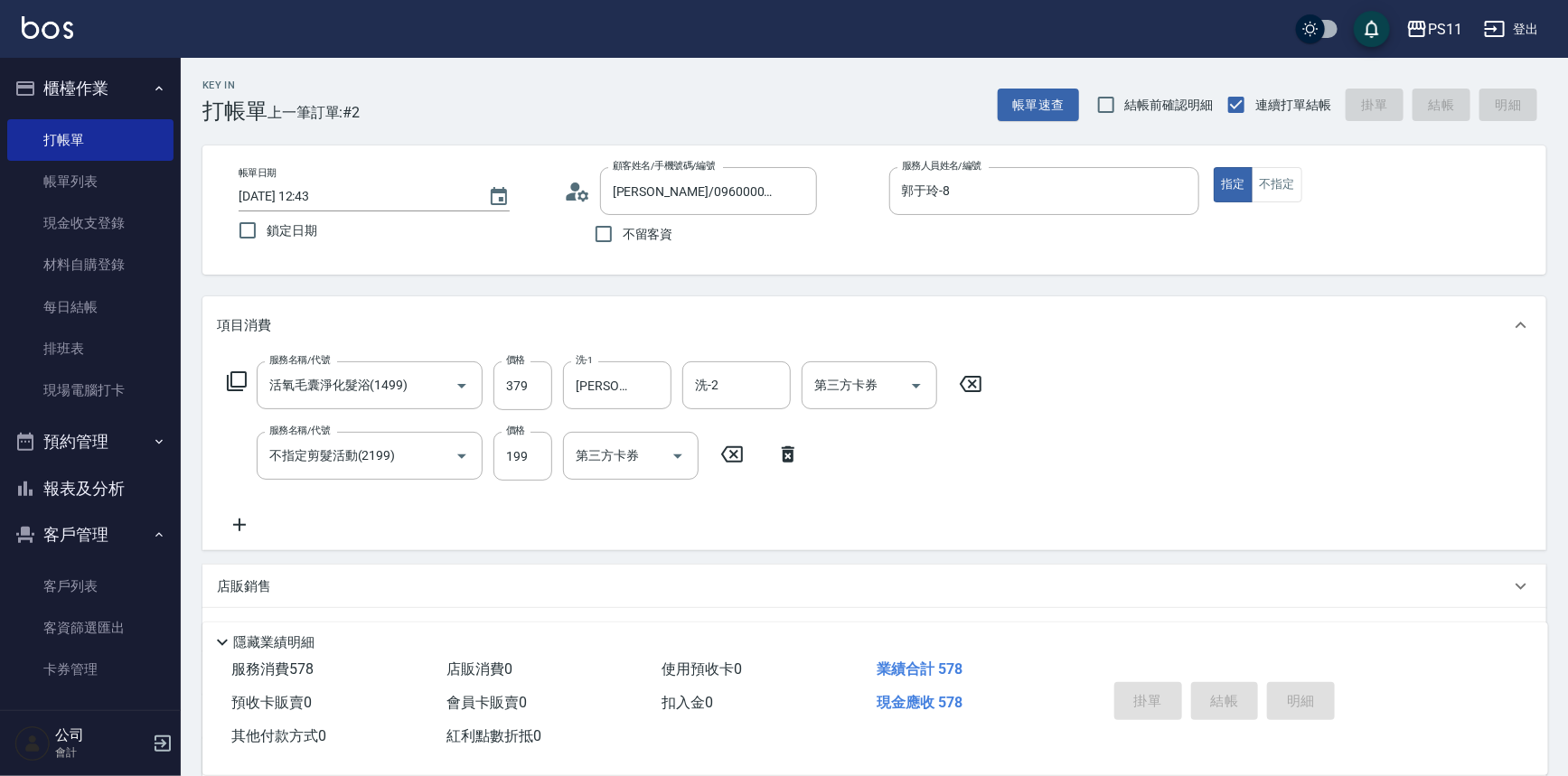
type input "[DATE] 12:44"
